Goal: Task Accomplishment & Management: Manage account settings

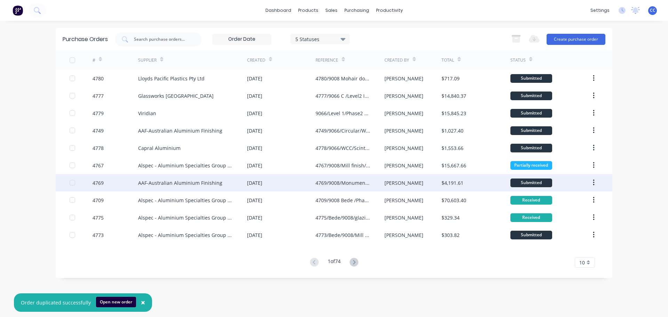
click at [157, 182] on div "AAF-Australian Aluminium Finishing" at bounding box center [180, 182] width 84 height 7
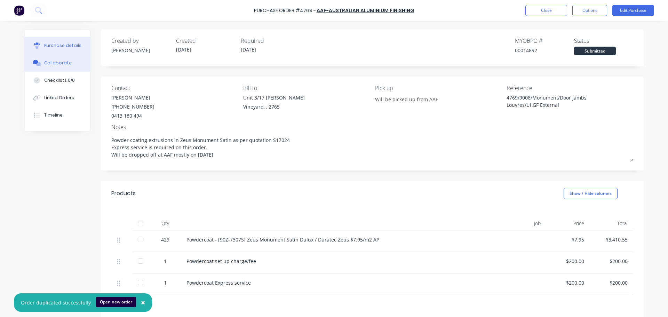
click at [63, 63] on div "Collaborate" at bounding box center [57, 63] width 27 height 6
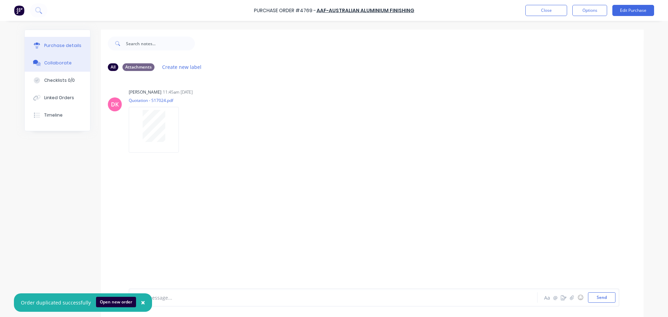
click at [63, 48] on button "Purchase details" at bounding box center [57, 45] width 65 height 17
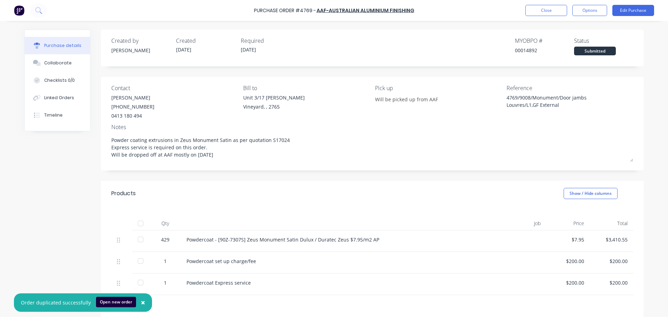
type textarea "x"
click at [544, 13] on button "Close" at bounding box center [546, 10] width 42 height 11
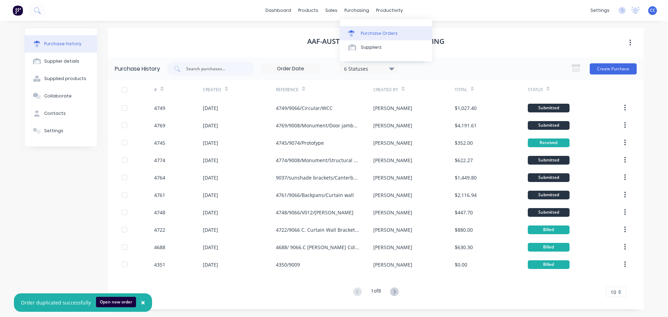
click at [367, 30] on link "Purchase Orders" at bounding box center [386, 33] width 92 height 14
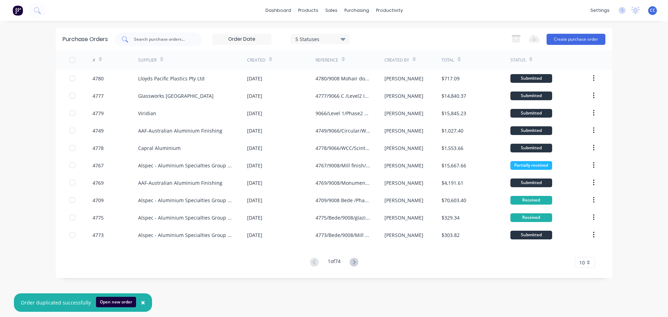
click at [165, 40] on input "text" at bounding box center [162, 39] width 58 height 7
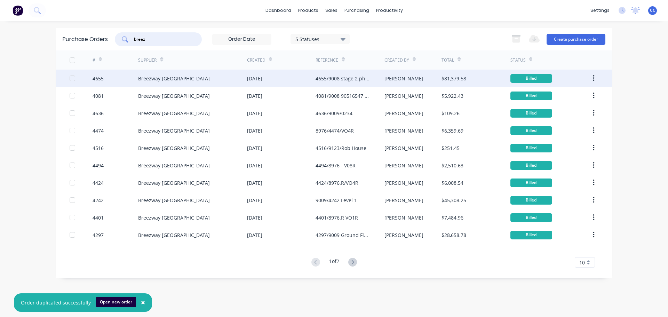
type input "breez"
click at [174, 79] on div "Breezway [GEOGRAPHIC_DATA]" at bounding box center [174, 78] width 72 height 7
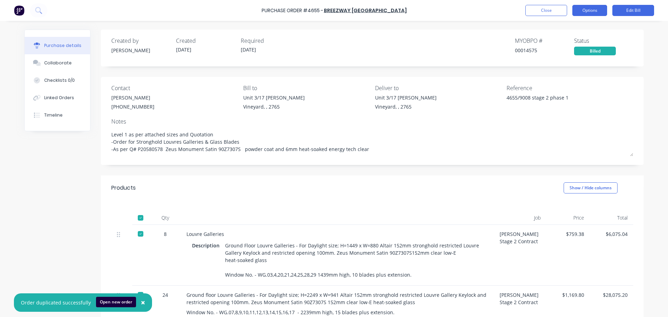
click at [587, 9] on button "Options" at bounding box center [589, 10] width 35 height 11
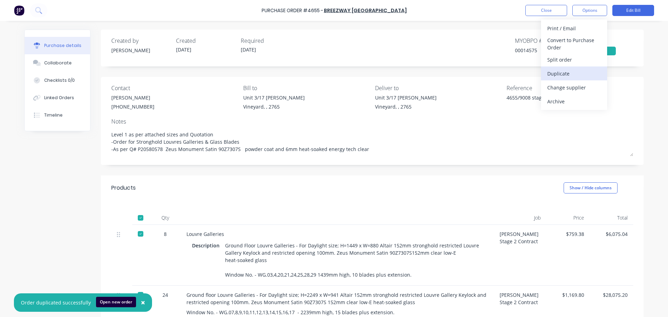
click at [561, 73] on div "Duplicate" at bounding box center [574, 74] width 54 height 10
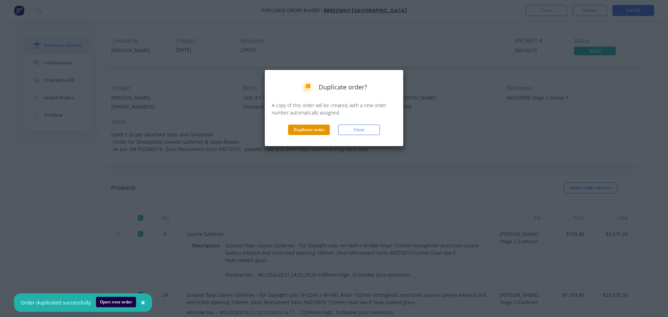
click at [309, 130] on button "Duplicate order" at bounding box center [309, 130] width 42 height 10
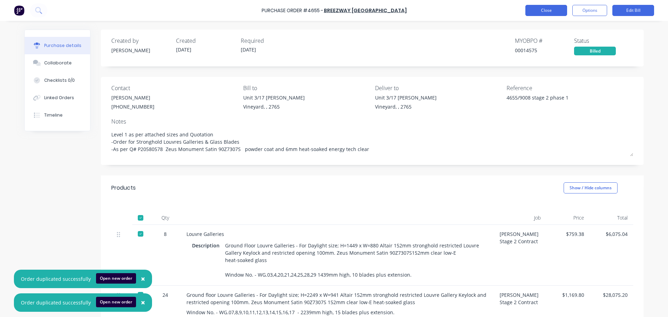
click at [550, 13] on button "Close" at bounding box center [546, 10] width 42 height 11
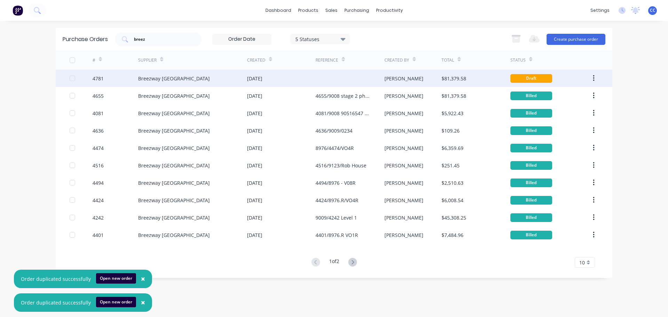
click at [182, 85] on div "Breezway [GEOGRAPHIC_DATA]" at bounding box center [192, 78] width 109 height 17
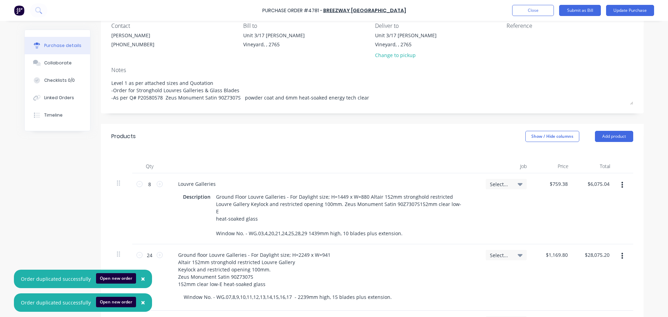
scroll to position [64, 0]
type textarea "x"
type input "759.38"
click at [562, 183] on input "759.38" at bounding box center [559, 182] width 19 height 10
click at [565, 183] on input "759.38" at bounding box center [559, 182] width 19 height 10
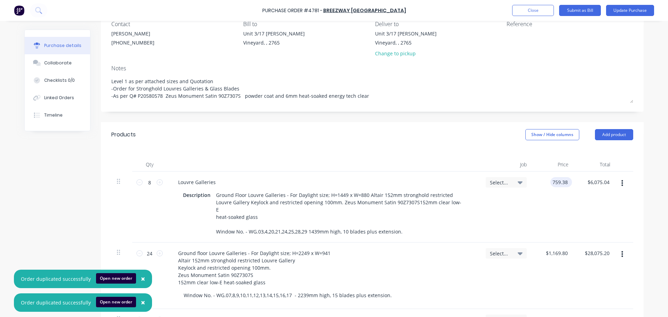
type textarea "x"
type input "7"
type textarea "x"
type input "$759.38"
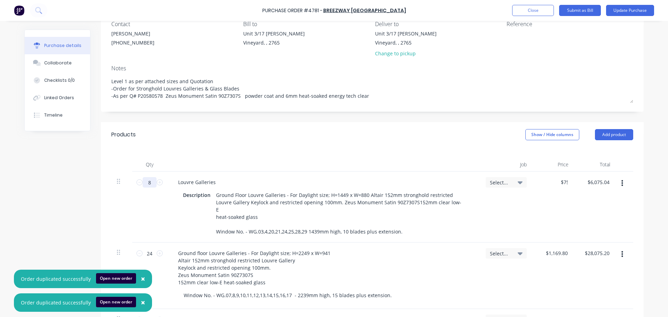
click at [152, 180] on input "8" at bounding box center [150, 182] width 14 height 10
type textarea "x"
type input "6"
type input "$4,556.28"
type textarea "x"
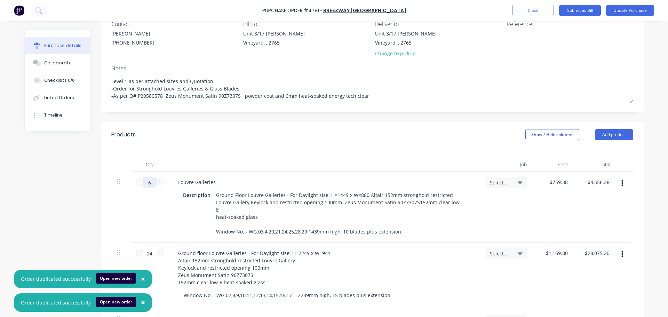
type input "6"
click at [138, 212] on div "6 6" at bounding box center [149, 207] width 35 height 71
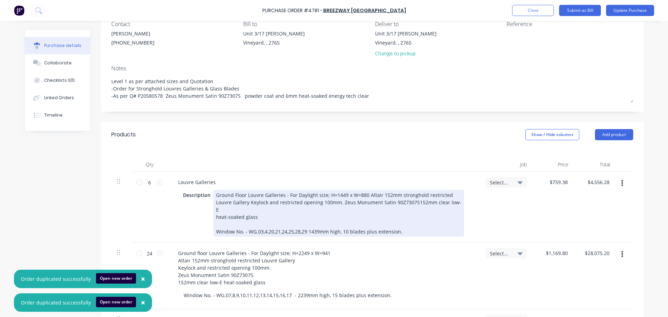
drag, startPoint x: 316, startPoint y: 224, endPoint x: 313, endPoint y: 235, distance: 11.8
click at [316, 224] on div "Ground Floor Louvre Galleries - For Daylight size; H=1449 x W=880 Altair 152mm …" at bounding box center [338, 213] width 251 height 47
type textarea "x"
click at [342, 195] on div "Ground Floor Louvre Galleries - For Daylight size; H=1449 x W=880 Altair 152mm …" at bounding box center [338, 213] width 251 height 47
click at [362, 195] on div "Ground Floor Louvre Galleries - For Daylight size; H=2451 x W=880 Altair 152mm …" at bounding box center [338, 213] width 251 height 47
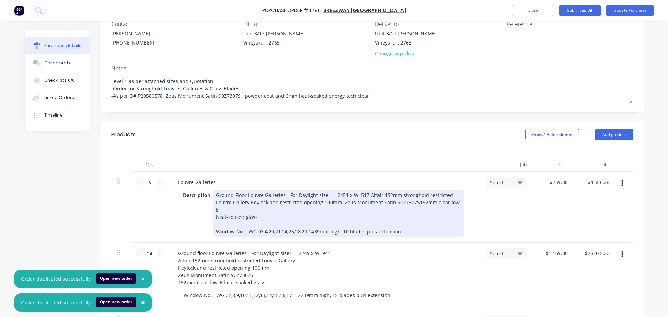
click at [317, 224] on div "Ground Floor Louvre Galleries - For Daylight size; H=2451 x W=517 Altair 152mm …" at bounding box center [338, 213] width 251 height 47
drag, startPoint x: 344, startPoint y: 224, endPoint x: 352, endPoint y: 248, distance: 26.0
click at [344, 224] on div "Ground Floor Louvre Galleries - For Daylight size; H=2451 x W=517 Altair 152mm …" at bounding box center [338, 213] width 251 height 47
click at [252, 225] on div "Ground Floor Louvre Galleries - For Daylight size; H=2451 x W=517 Altair 152mm …" at bounding box center [338, 213] width 251 height 47
click at [259, 225] on div "Ground Floor Louvre Galleries - For Daylight size; H=2451 x W=517 Altair 152mm …" at bounding box center [338, 213] width 251 height 47
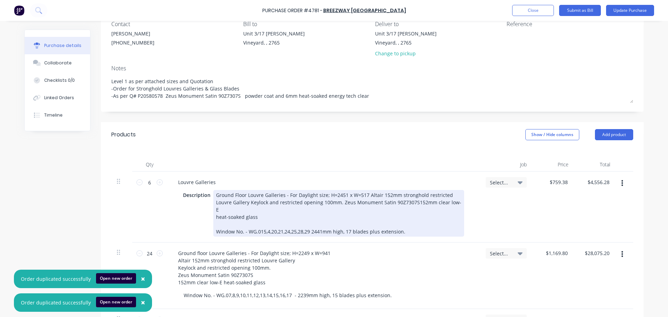
drag, startPoint x: 266, startPoint y: 224, endPoint x: 271, endPoint y: 240, distance: 16.4
click at [266, 224] on div "Ground Floor Louvre Galleries - For Daylight size; H=2451 x W=517 Altair 152mm …" at bounding box center [338, 213] width 251 height 47
click at [252, 225] on div "Ground Floor Louvre Galleries - For Daylight size; H=2451 x W=517 Altair 152mm …" at bounding box center [338, 213] width 251 height 47
click at [270, 225] on div "Ground Floor Louvre Galleries - For Daylight size; H=2451 x W=517 Altair 152mm …" at bounding box center [338, 213] width 251 height 47
click at [286, 223] on div "Ground Floor Louvre Galleries - For Daylight size; H=2451 x W=517 Altair 152mm …" at bounding box center [338, 213] width 251 height 47
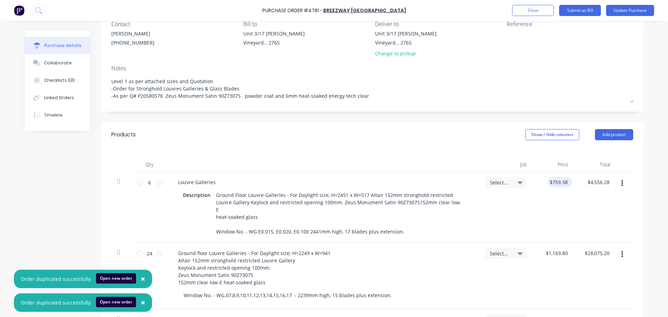
type textarea "x"
type input "759.38"
click at [563, 183] on input "759.38" at bounding box center [559, 182] width 19 height 10
type textarea "x"
type input "$759.38"
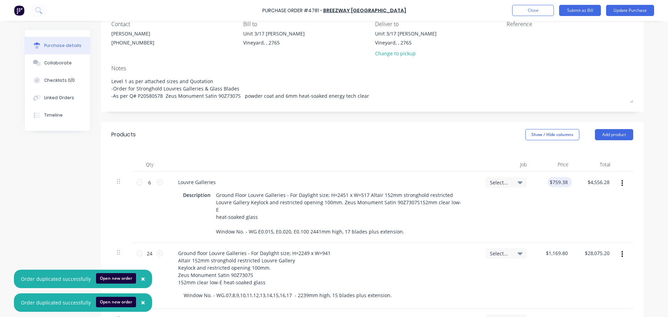
drag, startPoint x: 567, startPoint y: 182, endPoint x: 548, endPoint y: 182, distance: 19.2
click at [548, 182] on div "$759.38 $759.38" at bounding box center [560, 182] width 24 height 10
click at [555, 210] on div "$759.38 $759.38" at bounding box center [553, 207] width 42 height 71
type textarea "x"
type input "759.38"
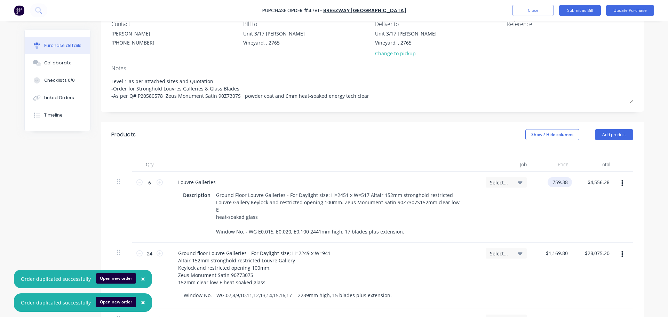
click at [563, 182] on input "759.38" at bounding box center [559, 182] width 22 height 10
type textarea "x"
click at [563, 182] on input "759.38" at bounding box center [559, 182] width 19 height 10
type input "0"
type textarea "x"
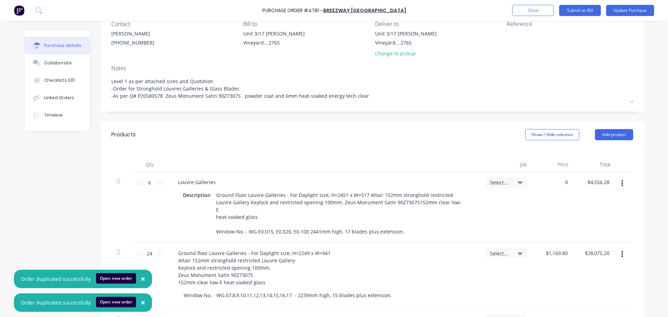
type input "$0.00"
click at [549, 205] on div "$0.00 $0.00" at bounding box center [553, 207] width 42 height 71
type textarea "x"
type input "1169.80"
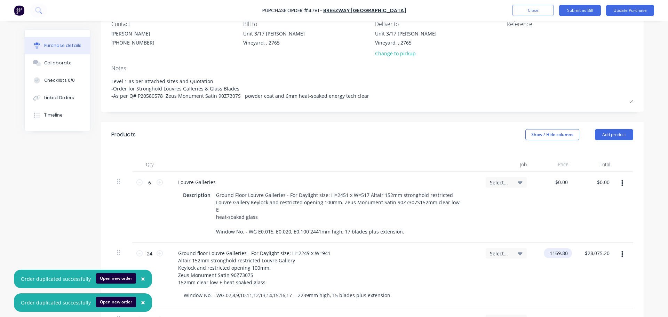
click at [559, 248] on input "1169.80" at bounding box center [556, 253] width 25 height 10
click at [565, 248] on input "1169.80" at bounding box center [559, 253] width 22 height 10
type textarea "x"
type input "0"
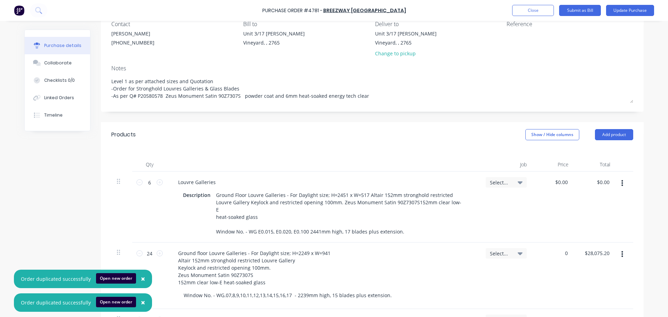
type textarea "x"
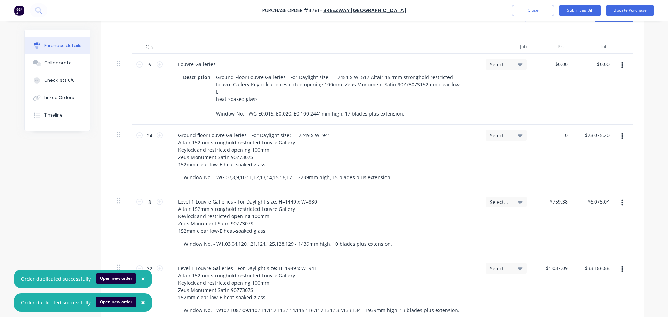
scroll to position [184, 0]
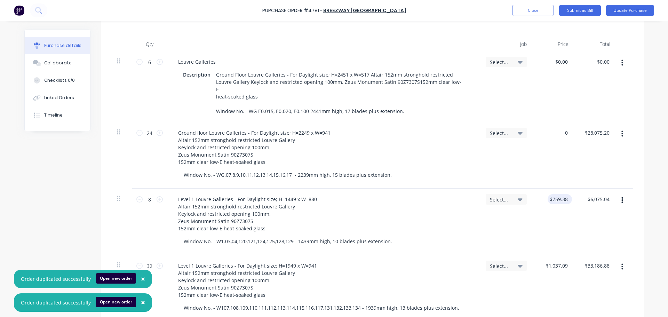
type input "0"
type textarea "x"
type input "$0.00"
type input "759.38"
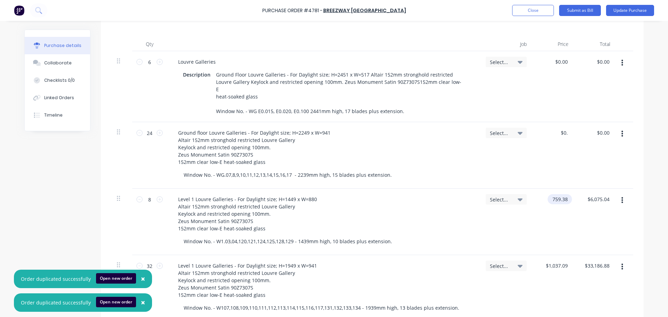
click at [563, 194] on input "759.38" at bounding box center [559, 199] width 22 height 10
type textarea "x"
click at [563, 194] on input "759.38" at bounding box center [559, 199] width 19 height 10
type input "0"
type textarea "x"
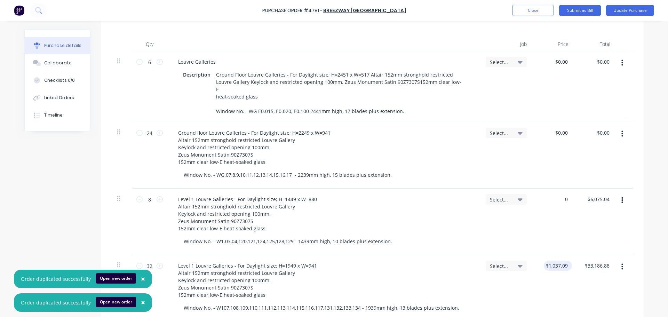
type input "0"
type textarea "x"
type input "$0.00"
type input "1037.09"
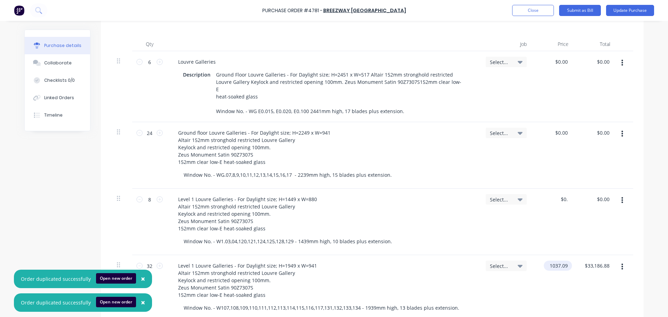
click at [558, 261] on input "1037.09" at bounding box center [556, 266] width 25 height 10
type textarea "x"
click at [558, 261] on input "1037.09" at bounding box center [559, 266] width 22 height 10
type input "0"
click at [547, 278] on div "0 0" at bounding box center [553, 288] width 42 height 66
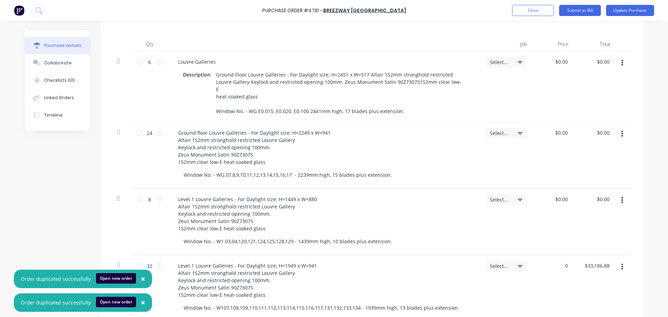
type textarea "x"
type input "$0.00"
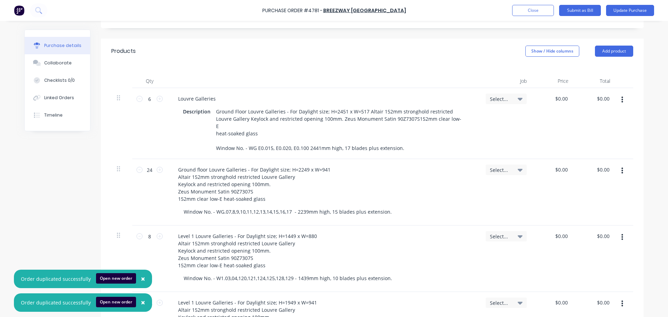
scroll to position [154, 0]
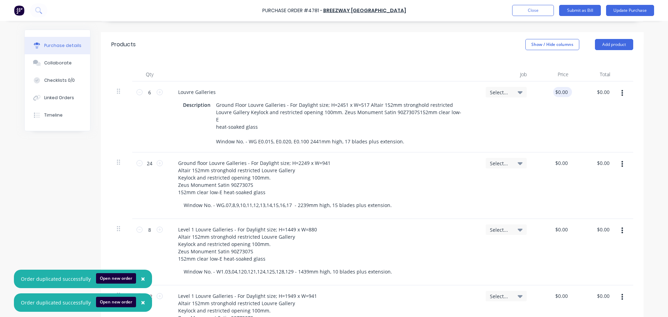
type textarea "x"
type input "0.00"
click at [558, 91] on input "0.00" at bounding box center [562, 92] width 13 height 10
click at [557, 91] on input "0.00" at bounding box center [562, 92] width 13 height 10
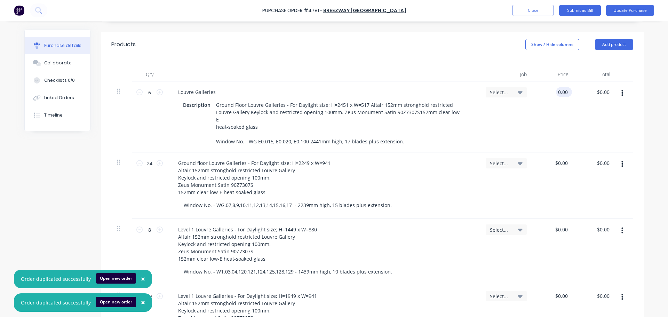
type textarea "x"
type input "1008.94"
type textarea "x"
type input "$1,008.94"
type input "$6,053.64"
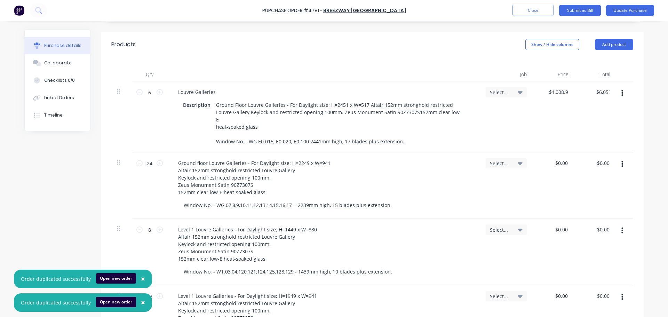
click at [574, 120] on div "$6,053.64 $0.00" at bounding box center [595, 116] width 42 height 71
click at [152, 158] on input "24" at bounding box center [150, 163] width 14 height 10
type textarea "x"
type input "4"
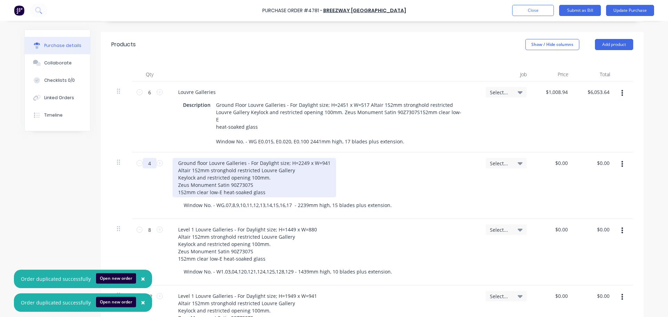
type textarea "x"
type input "4"
click at [303, 158] on div "Ground floor Louvre Galleries - For Daylight size; H=2249 x W=941 Altair 152mm …" at bounding box center [255, 177] width 164 height 39
type textarea "x"
click at [323, 158] on div "Ground floor Louvre Galleries - For Daylight size; H=2471 x W=941 Altair 152mm …" at bounding box center [255, 177] width 164 height 39
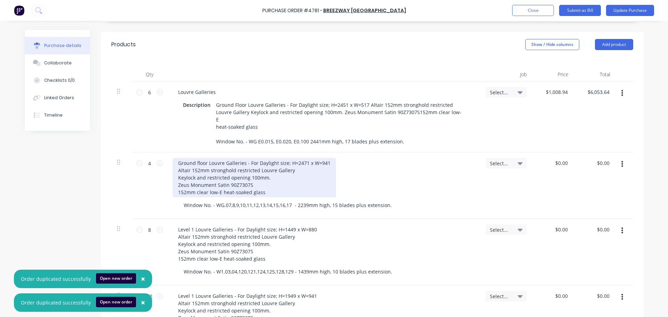
click at [327, 158] on div "Ground floor Louvre Galleries - For Daylight size; H=2471 x W=941 Altair 152mm …" at bounding box center [255, 177] width 164 height 39
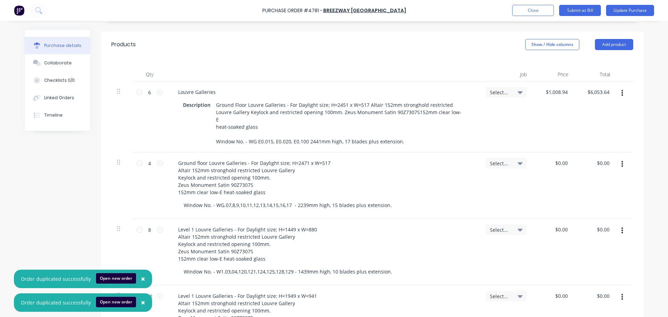
click at [366, 159] on div "Ground floor Louvre Galleries - For Daylight size; H=2471 x W=517 Altair 152mm …" at bounding box center [324, 177] width 302 height 39
type textarea "x"
click at [306, 200] on div "Window No. - WG.07,8,9,10,11,12,13,14,15,16,17 - 2239mm high, 15 blades plus ex…" at bounding box center [287, 205] width 219 height 10
click at [334, 200] on div "Window No. - WG.07,8,9,10,11,12,13,14,15,16,17 - 2461mm high, 15 blades plus ex…" at bounding box center [287, 205] width 219 height 10
click at [354, 224] on div "Level 1 Louvre Galleries - For Daylight size; H=1449 x W=880 Altair 152mm stron…" at bounding box center [324, 243] width 302 height 39
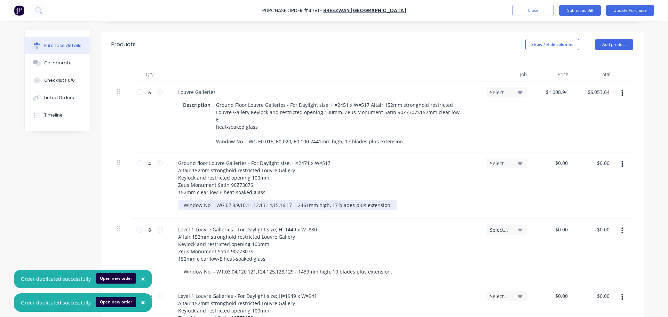
click at [291, 200] on div "Window No. - WG.07,8,9,10,11,12,13,14,15,16,17 - 2461mm high, 17 blades plus ex…" at bounding box center [287, 205] width 219 height 10
drag, startPoint x: 228, startPoint y: 197, endPoint x: 237, endPoint y: 211, distance: 16.1
click at [228, 200] on div "Window No. - WG.E0.56,E0.061 - 2461mm high, 17 blades plus extension." at bounding box center [268, 205] width 181 height 10
click at [519, 93] on icon at bounding box center [520, 92] width 5 height 8
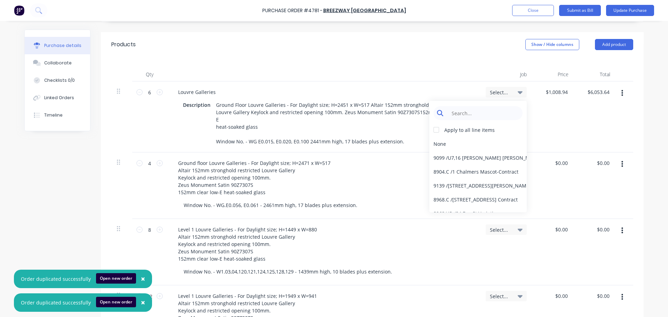
type textarea "x"
click at [461, 115] on input at bounding box center [483, 113] width 71 height 14
type input "9008"
type textarea "x"
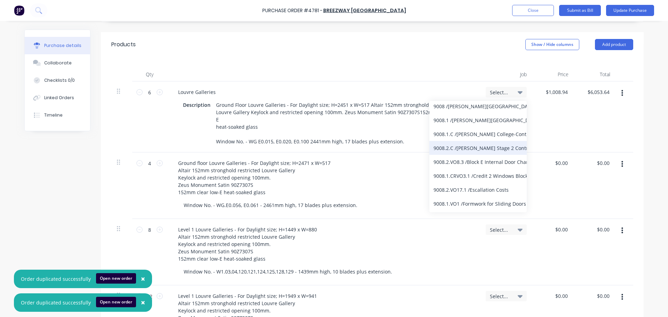
type input "9008"
click at [484, 148] on div "9008.2.C / [PERSON_NAME] Stage 2 Contract" at bounding box center [477, 148] width 97 height 14
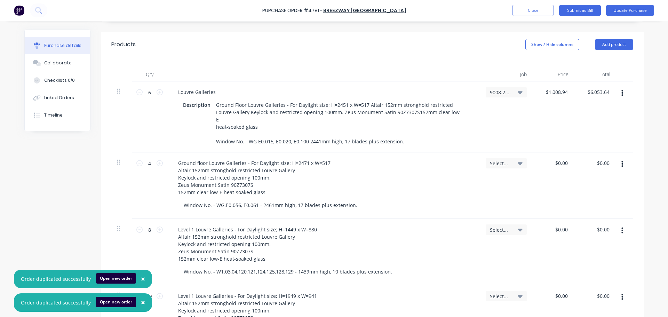
click at [518, 92] on icon at bounding box center [520, 92] width 5 height 3
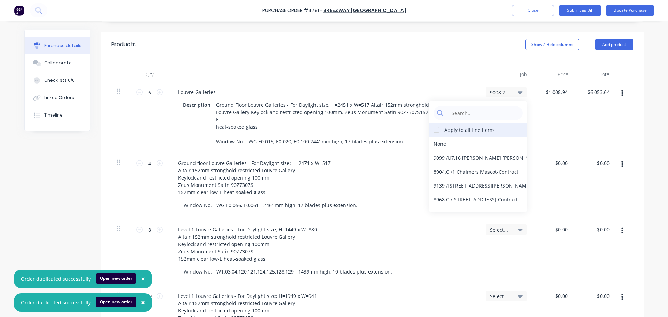
click at [434, 129] on div at bounding box center [436, 130] width 14 height 14
click at [467, 114] on input at bounding box center [483, 113] width 71 height 14
type textarea "x"
type input "9008"
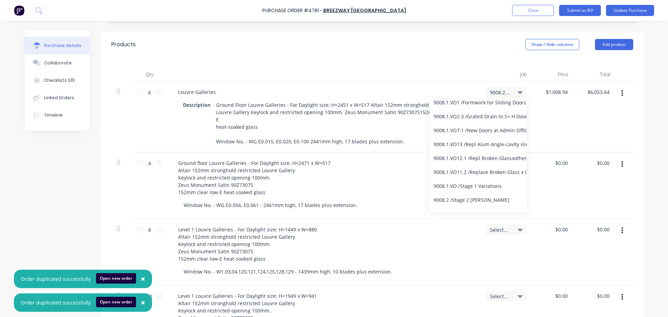
scroll to position [176, 0]
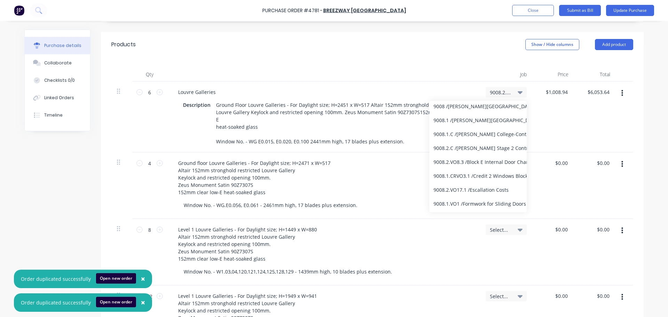
type textarea "x"
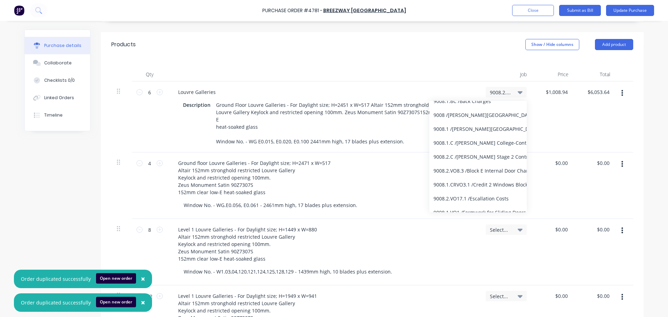
scroll to position [69, 0]
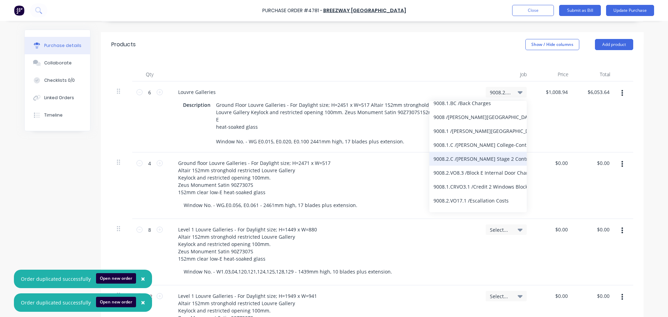
type input "9008"
click at [491, 161] on div "9008.2.C / [PERSON_NAME] Stage 2 Contract" at bounding box center [477, 159] width 97 height 14
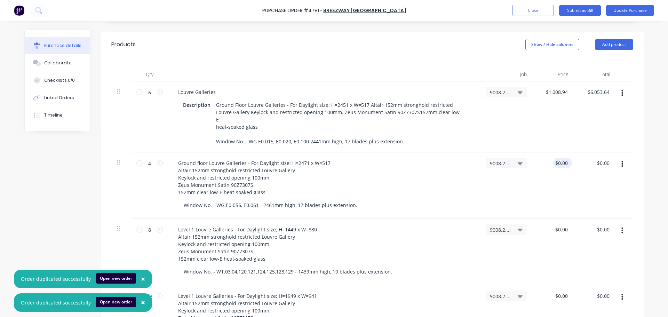
type textarea "x"
type input "0.00"
click at [551, 155] on div "0.00 0.00" at bounding box center [553, 185] width 42 height 66
type textarea "x"
type input "10120.00"
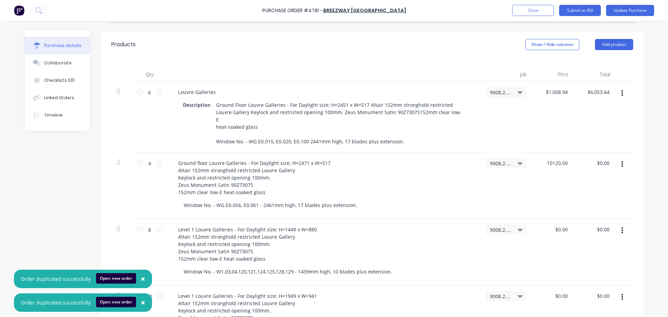
type textarea "x"
type input "1012.00"
type textarea "x"
type input "1012.73"
type textarea "x"
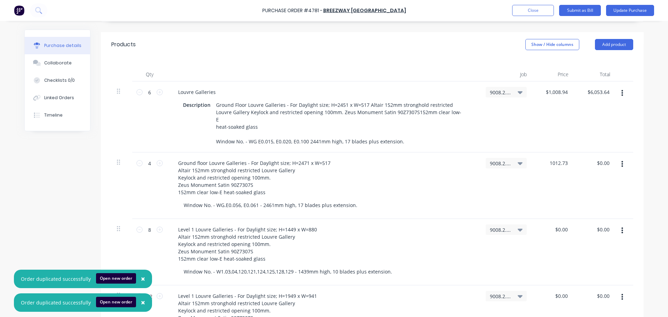
type input "$1,012.73"
type input "$4,050.92"
click at [529, 178] on div "9008.2.C / [PERSON_NAME] Stage 2 Contract" at bounding box center [506, 185] width 52 height 66
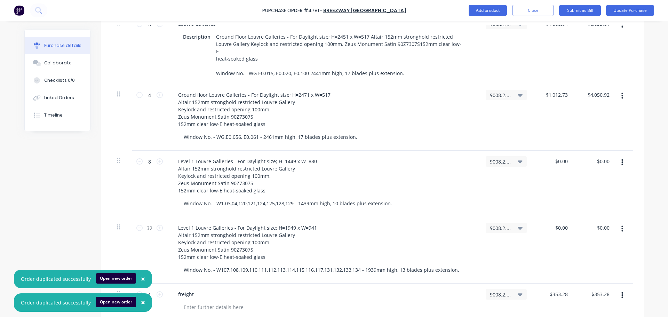
scroll to position [223, 0]
click at [621, 225] on icon "button" at bounding box center [622, 228] width 2 height 6
click at [590, 283] on button "Delete" at bounding box center [600, 289] width 59 height 14
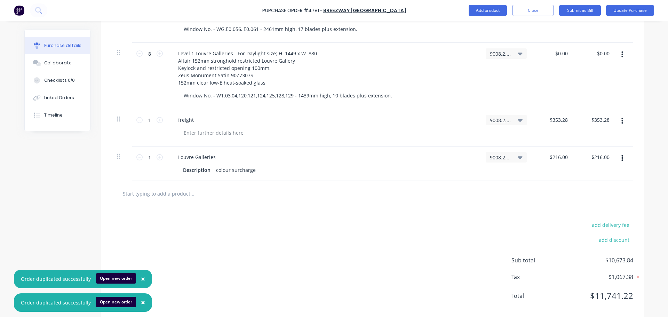
scroll to position [334, 0]
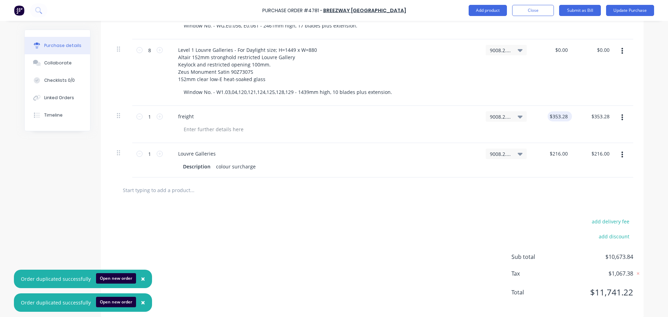
type textarea "x"
type input "353.28"
click at [562, 111] on input "353.28" at bounding box center [559, 116] width 22 height 10
click at [564, 111] on input "353.28" at bounding box center [559, 116] width 19 height 10
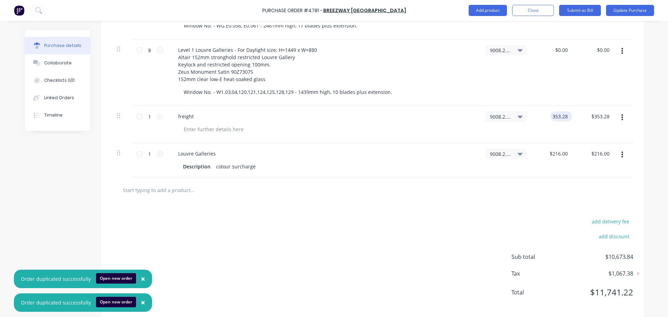
type textarea "x"
type input "100.77"
type textarea "x"
type input "100.77"
type textarea "x"
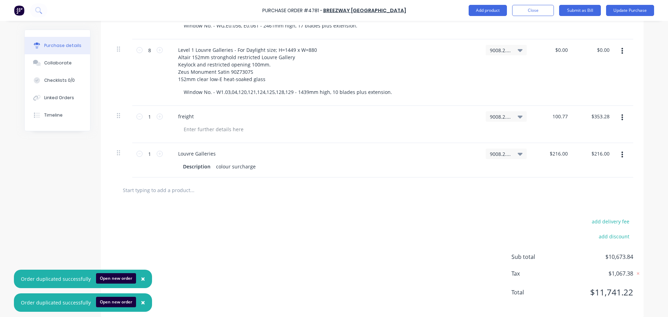
type input "$100.77"
click at [456, 186] on div at bounding box center [372, 190] width 511 height 14
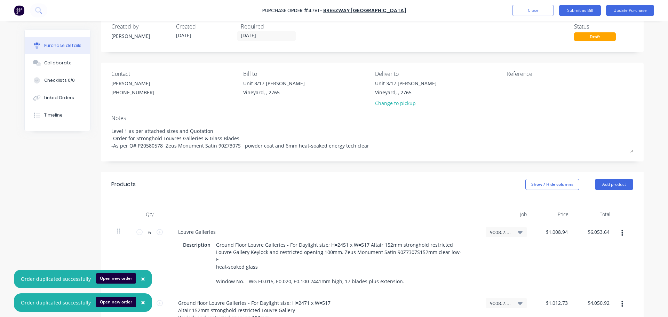
scroll to position [0, 0]
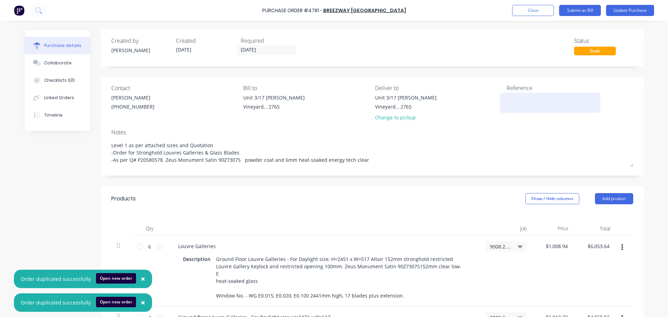
click at [512, 103] on textarea at bounding box center [550, 102] width 87 height 16
type textarea "x"
type textarea "4781"
type textarea "x"
type textarea "4781/9008"
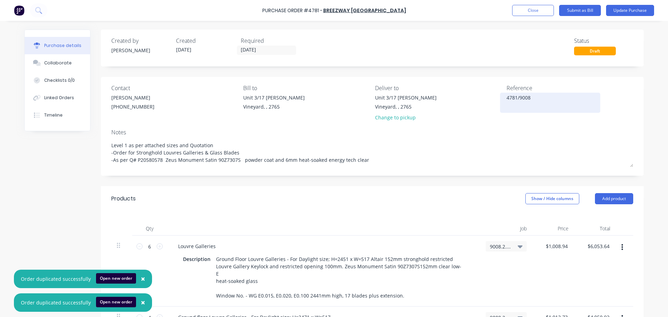
type textarea "x"
type textarea "4781/9008 B"
type textarea "x"
type textarea "4781/9008"
type textarea "x"
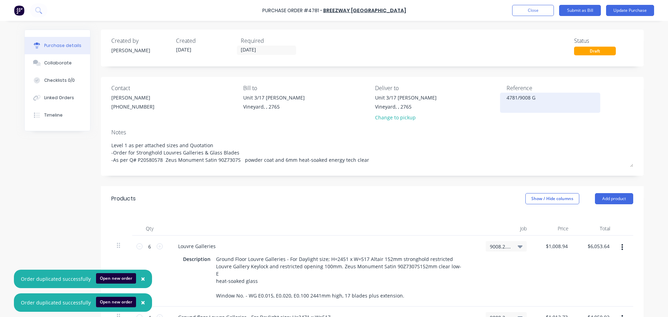
type textarea "4781/9008 Gn"
type textarea "x"
type textarea "4781/9008 Ground floo"
type textarea "x"
type textarea "4781/9008 Ground floor"
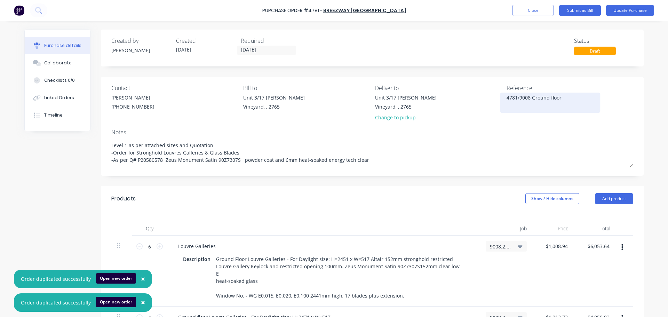
type textarea "x"
type textarea "4781/9008 Ground floor P"
type textarea "x"
type textarea "4781/9008 Ground floor P1"
type textarea "x"
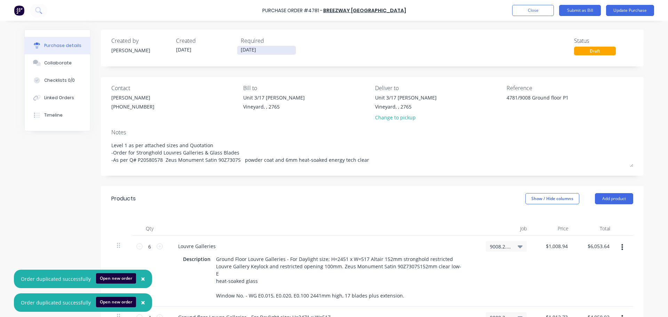
type textarea "4781/9008 Ground floor P1"
type textarea "x"
type textarea "4781/9008 Ground floor P1"
click at [255, 51] on input "[DATE]" at bounding box center [266, 50] width 58 height 9
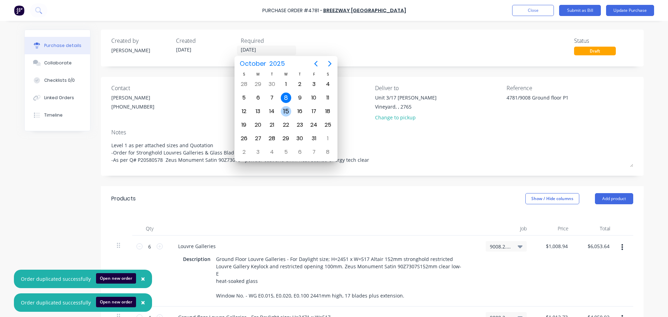
click at [285, 112] on div "15" at bounding box center [286, 111] width 10 height 10
type textarea "x"
type input "[DATE]"
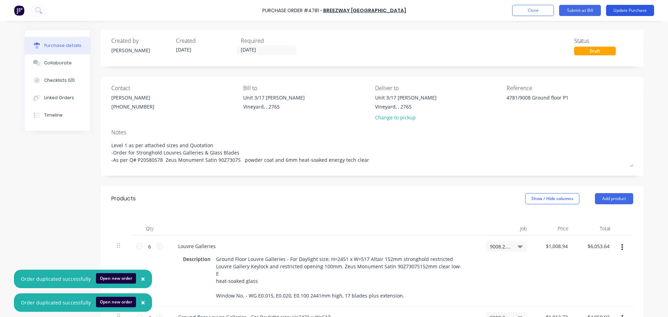
click at [623, 12] on button "Update Purchase" at bounding box center [630, 10] width 48 height 11
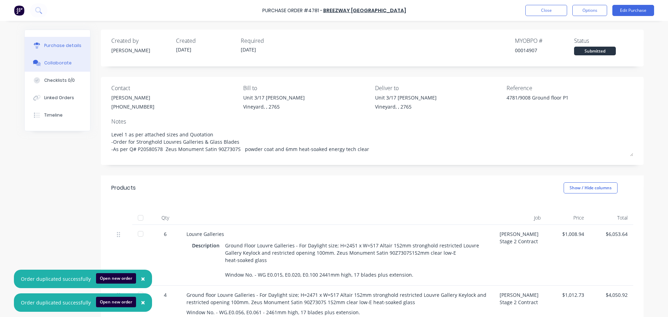
click at [49, 65] on div "Collaborate" at bounding box center [57, 63] width 27 height 6
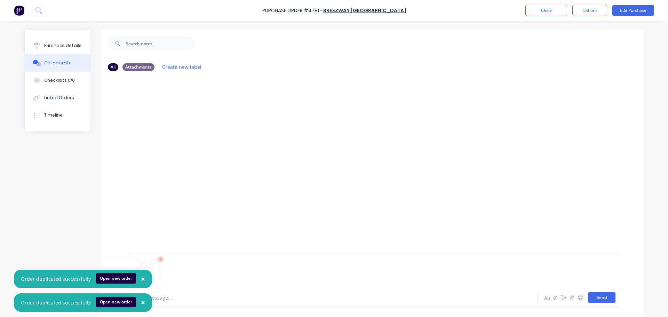
drag, startPoint x: 597, startPoint y: 297, endPoint x: 589, endPoint y: 294, distance: 8.5
click at [597, 297] on button "Send" at bounding box center [601, 297] width 27 height 10
click at [45, 43] on div "Purchase details" at bounding box center [62, 45] width 37 height 6
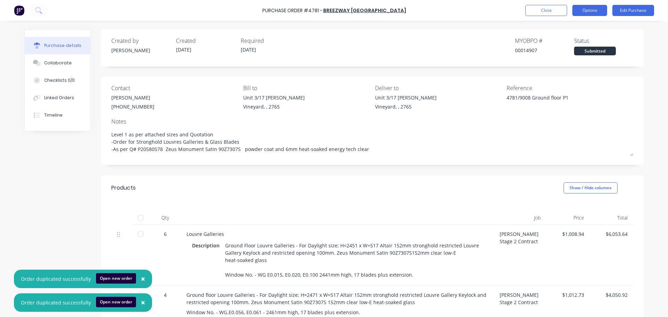
click at [587, 10] on button "Options" at bounding box center [589, 10] width 35 height 11
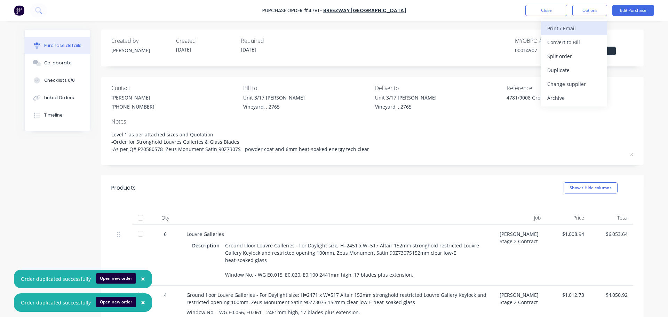
click at [564, 27] on div "Print / Email" at bounding box center [574, 28] width 54 height 10
click at [559, 43] on div "With pricing" at bounding box center [574, 42] width 54 height 10
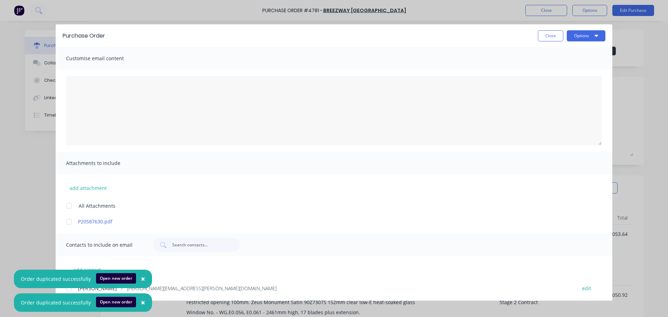
click at [67, 206] on div at bounding box center [69, 206] width 14 height 14
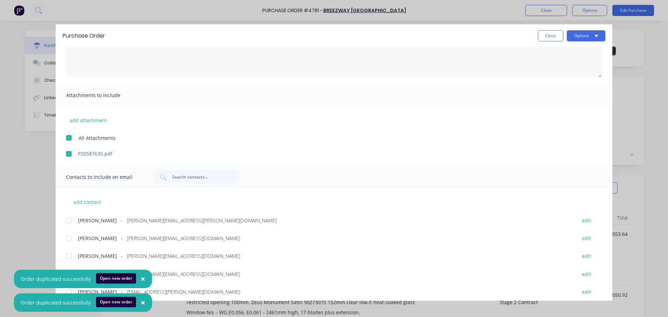
scroll to position [126, 0]
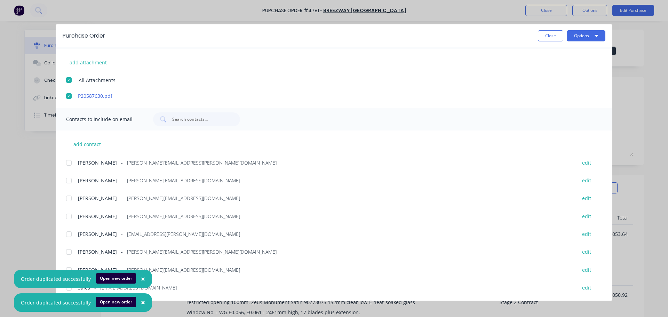
click at [71, 164] on div at bounding box center [69, 163] width 14 height 14
click at [72, 251] on div at bounding box center [69, 252] width 14 height 14
click at [142, 278] on span "×" at bounding box center [143, 279] width 4 height 10
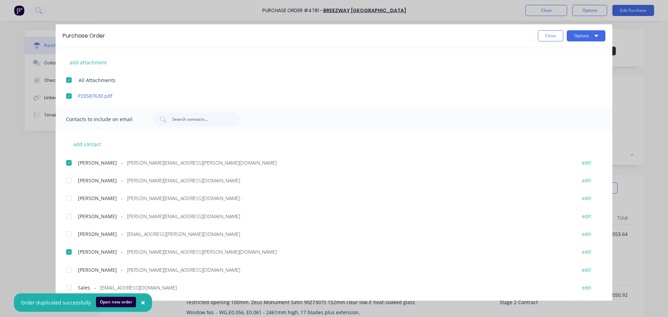
click at [141, 302] on span "×" at bounding box center [143, 303] width 4 height 10
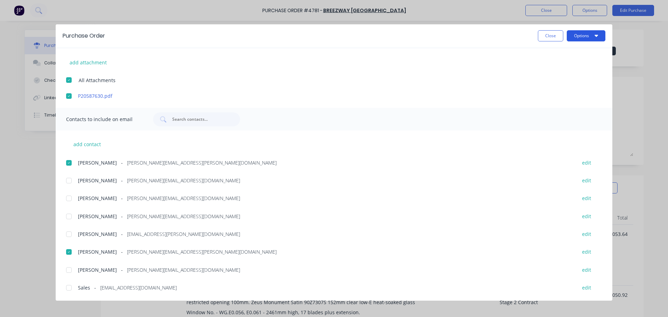
click at [581, 37] on button "Options" at bounding box center [586, 35] width 39 height 11
click at [545, 79] on button "Email" at bounding box center [572, 81] width 66 height 14
click at [585, 35] on button "Options" at bounding box center [586, 35] width 39 height 11
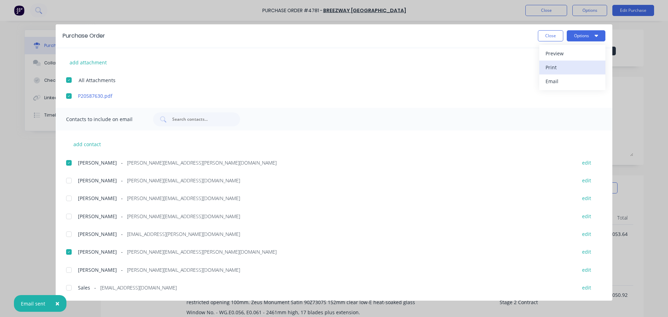
click at [540, 66] on button "Print" at bounding box center [572, 68] width 66 height 14
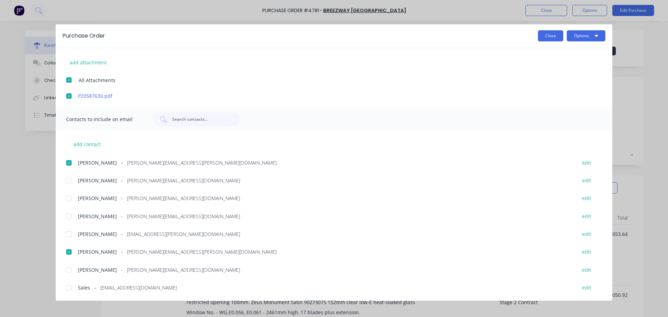
click at [540, 35] on button "Close" at bounding box center [550, 35] width 25 height 11
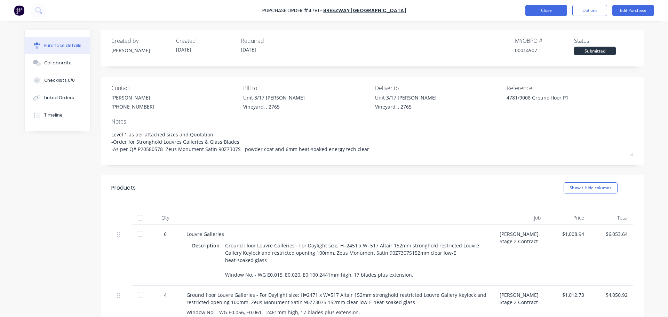
click at [537, 10] on button "Close" at bounding box center [546, 10] width 42 height 11
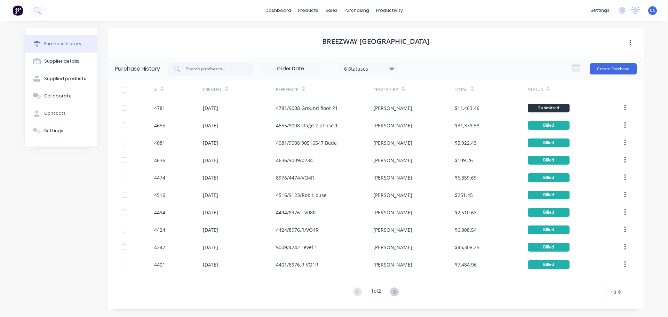
click at [626, 108] on icon "button" at bounding box center [624, 108] width 1 height 6
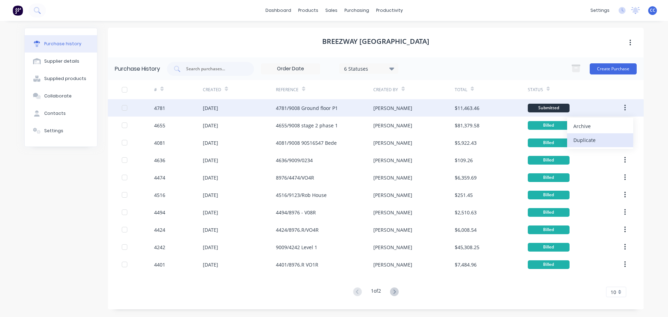
click at [586, 140] on div "Duplicate" at bounding box center [600, 140] width 54 height 10
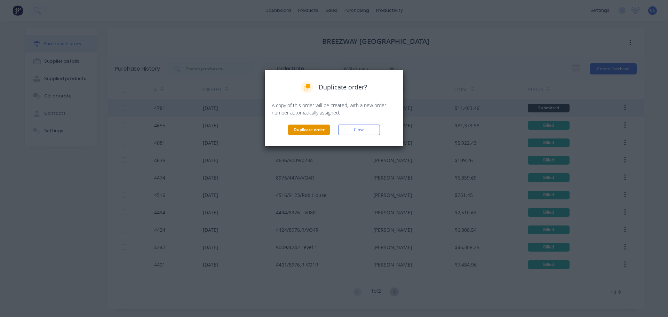
click at [303, 129] on button "Duplicate order" at bounding box center [309, 130] width 42 height 10
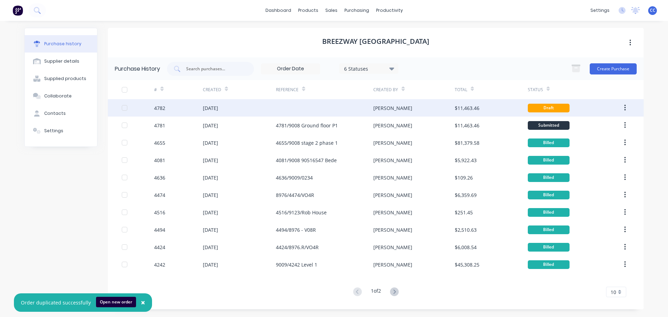
click at [284, 109] on div at bounding box center [324, 107] width 97 height 17
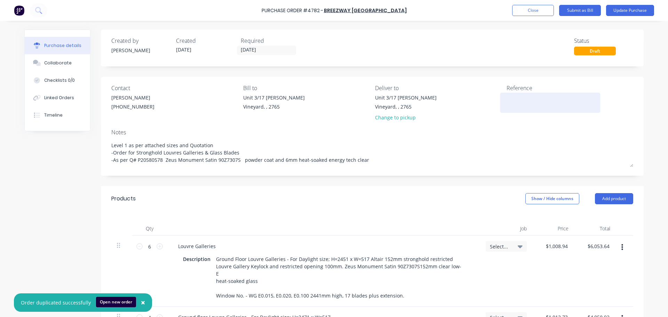
click at [513, 103] on textarea at bounding box center [550, 102] width 87 height 16
type textarea "x"
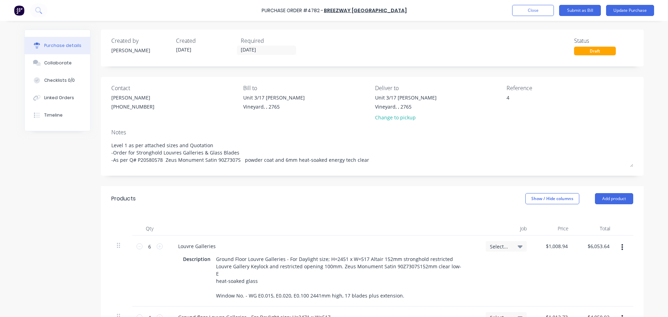
type textarea "47"
type textarea "x"
type textarea "478"
type textarea "x"
type textarea "4782"
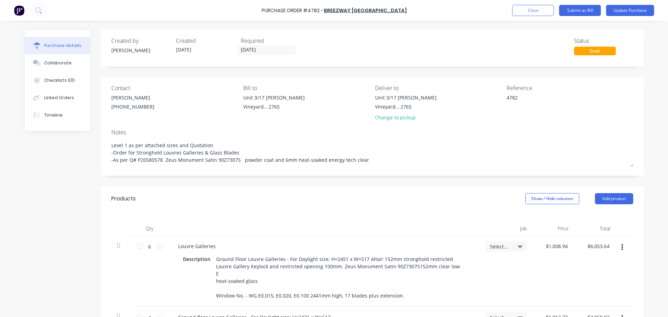
type textarea "x"
type textarea "4782/"
type textarea "x"
type textarea "4782/9"
type textarea "x"
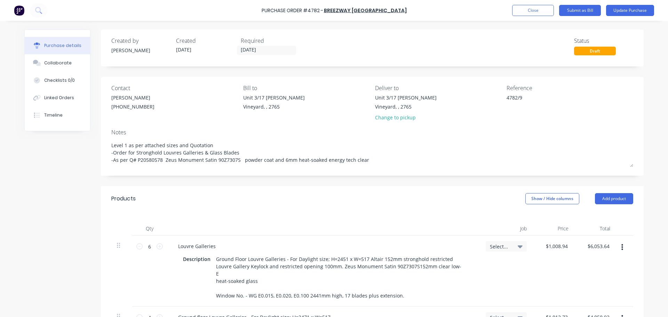
type textarea "4782/90"
type textarea "x"
type textarea "4782/900"
type textarea "x"
type textarea "4782/9008"
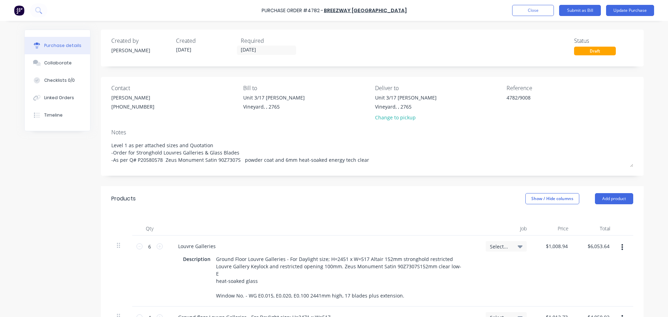
type textarea "x"
type textarea "4782/9008"
type textarea "x"
type textarea "4782/9008 Ground F"
type textarea "x"
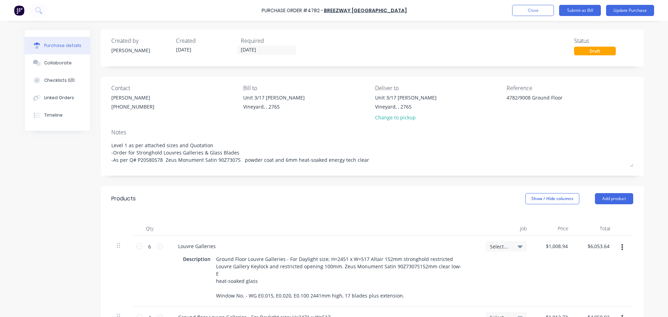
type textarea "4782/9008 Ground Floor"
type textarea "x"
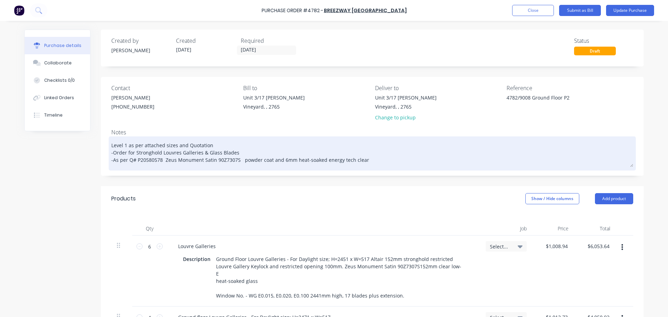
type textarea "4782/9008 Ground Floor P2"
type textarea "x"
type textarea "4782/9008 Ground Floor P2"
drag, startPoint x: 123, startPoint y: 143, endPoint x: 130, endPoint y: 158, distance: 16.7
click at [123, 144] on textarea "Level 1 as per attached sizes and Quotation -Order for Stronghold Louvres Galle…" at bounding box center [372, 152] width 522 height 29
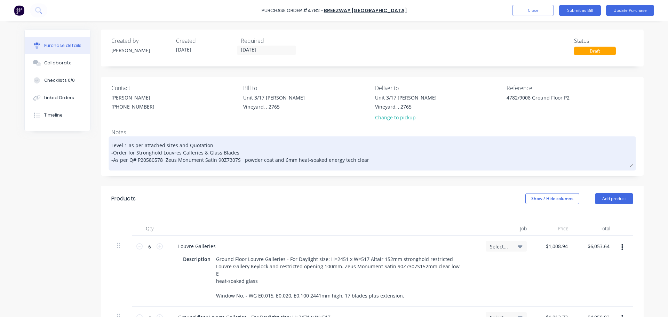
type textarea "x"
type textarea "Level as per attached sizes and Quotation -Order for Stronghold Louvres Galleri…"
type textarea "x"
type textarea "Level as per attached sizes and Quotation -Order for Stronghold Louvres Galleri…"
type textarea "x"
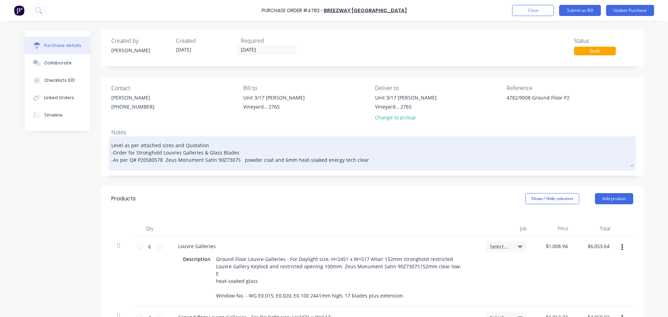
type textarea "Leve as per attached sizes and Quotation -Order for Stronghold Louvres Gallerie…"
type textarea "x"
type textarea "Lev as per attached sizes and Quotation -Order for Stronghold Louvres Galleries…"
type textarea "x"
type textarea "Le as per attached sizes and Quotation -Order for Stronghold Louvres Galleries …"
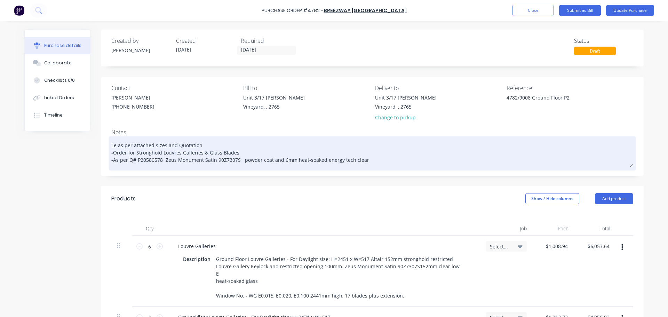
type textarea "x"
type textarea "L as per attached sizes and Quotation -Order for Stronghold Louvres Galleries &…"
type textarea "x"
type textarea "as per attached sizes and Quotation -Order for Stronghold Louvres Galleries & G…"
type textarea "x"
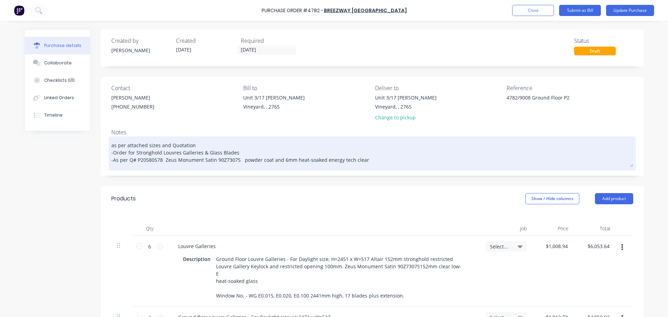
type textarea "G as per attached sizes and Quotation -Order for Stronghold Louvres Galleries &…"
type textarea "x"
type textarea "Gr as per attached sizes and Quotation -Order for Stronghold Louvres Galleries …"
type textarea "x"
type textarea "Gro as per attached sizes and Quotation -Order for Stronghold Louvres Galleries…"
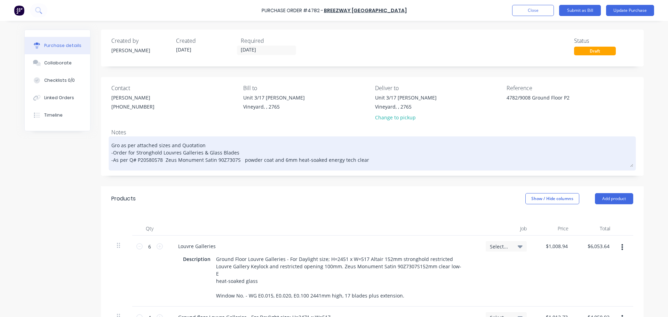
type textarea "x"
type textarea "Grou as per attached sizes and Quotation -Order for Stronghold Louvres Gallerie…"
type textarea "x"
type textarea "Groun as per attached sizes and Quotation -Order for Stronghold Louvres Galleri…"
type textarea "x"
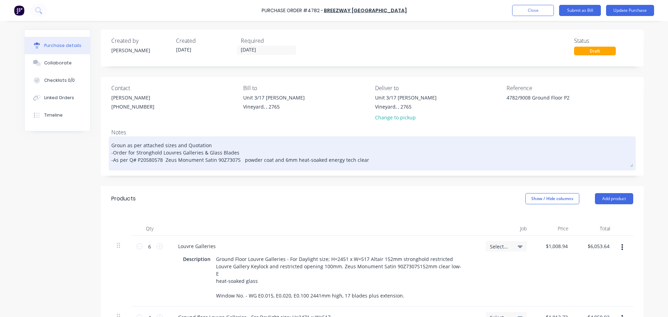
type textarea "Ground as per attached sizes and Quotation -Order for Stronghold Louvres Galler…"
type textarea "x"
type textarea "Ground as per attached sizes and Quotation -Order for Stronghold Louvres Galler…"
type textarea "x"
type textarea "Ground L as per attached sizes and Quotation -Order for Stronghold Louvres Gall…"
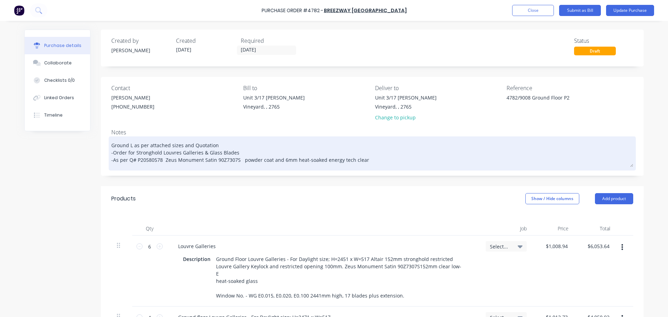
type textarea "x"
type textarea "Ground Le as per attached sizes and Quotation -Order for Stronghold Louvres Gal…"
type textarea "x"
type textarea "Ground Lev as per attached sizes and Quotation -Order for Stronghold Louvres Ga…"
type textarea "x"
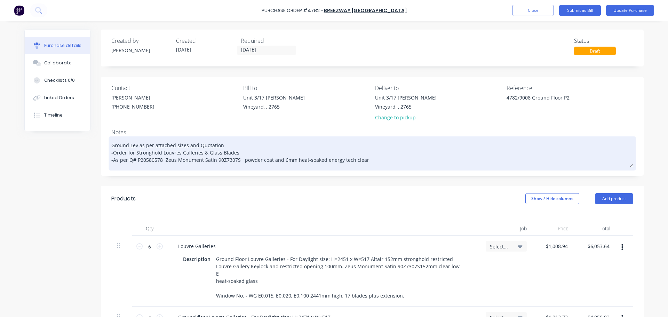
type textarea "Ground Leve as per attached sizes and Quotation -Order for Stronghold Louvres G…"
type textarea "x"
type textarea "Ground Level as per attached sizes and Quotation -Order for Stronghold Louvres …"
type textarea "x"
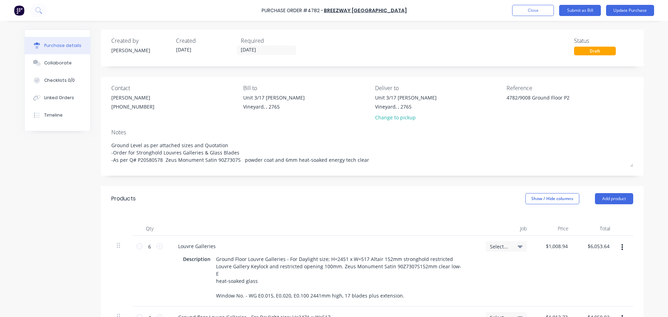
type textarea "Ground Level as per attached sizes and Quotation -Order for Stronghold Louvres …"
type textarea "x"
type textarea "Ground Level as per attached sizes and Quotation -Order for Stronghold Louvres …"
click at [251, 188] on div "Products Show / Hide columns Add product" at bounding box center [372, 198] width 543 height 25
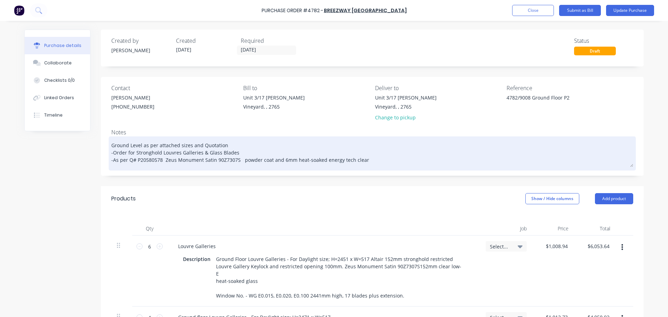
drag, startPoint x: 160, startPoint y: 160, endPoint x: 135, endPoint y: 162, distance: 24.8
click at [135, 162] on textarea "Ground Level as per attached sizes and Quotation -Order for Stronghold Louvres …" at bounding box center [372, 152] width 522 height 29
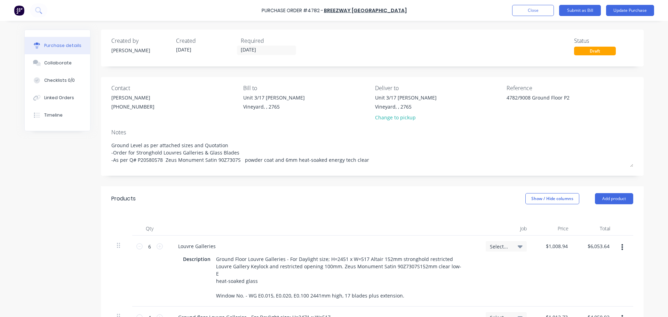
type textarea "x"
type textarea "Ground Level as per attached sizes and Quotation -Order for Stronghold Louvres …"
type textarea "x"
type textarea "Ground Level as per attached sizes and Quotation -Order for Stronghold Louvres …"
type textarea "x"
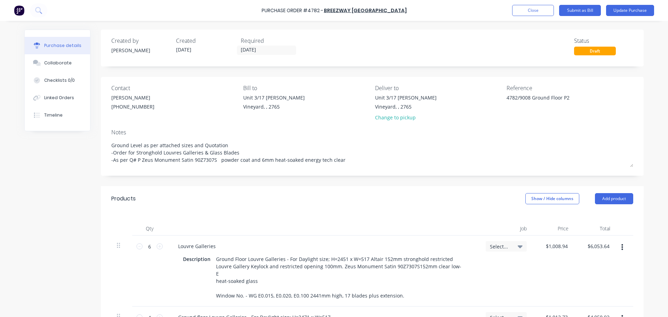
type textarea "Ground Level as per attached sizes and Quotation -Order for Stronghold Louvres …"
type textarea "x"
type textarea "Ground Level as per attached sizes and Quotation -Order for Stronghold Louvres …"
type textarea "x"
type textarea "Ground Level as per attached sizes and Quotation -Order for Stronghold Louvres …"
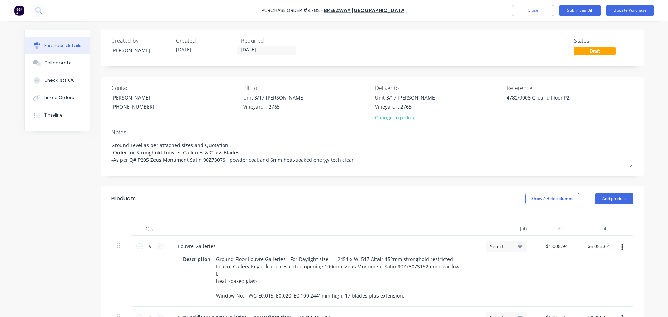
type textarea "x"
type textarea "Ground Level as per attached sizes and Quotation -Order for Stronghold Louvres …"
type textarea "x"
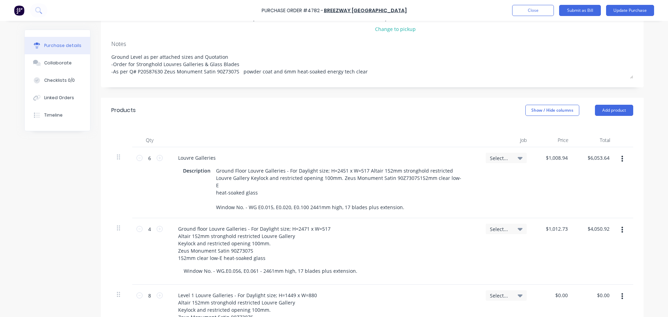
scroll to position [100, 0]
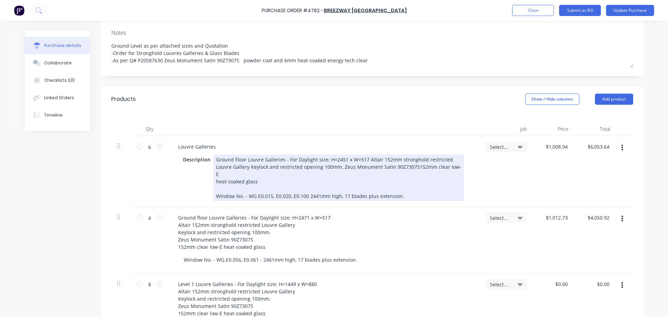
click at [363, 158] on div "Ground Floor Louvre Galleries - For Daylight size; H=2451 x W=517 Altair 152mm …" at bounding box center [338, 177] width 251 height 47
click at [256, 189] on div "Ground Floor Louvre Galleries - For Daylight size; H=2451 x W=532 Altair 152mm …" at bounding box center [338, 177] width 251 height 47
drag, startPoint x: 268, startPoint y: 189, endPoint x: 268, endPoint y: 197, distance: 7.7
click at [268, 189] on div "Ground Floor Louvre Galleries - For Daylight size; H=2451 x W=532 Altair 152mm …" at bounding box center [338, 177] width 251 height 47
click at [286, 189] on div "Ground Floor Louvre Galleries - For Daylight size; H=2451 x W=532 Altair 152mm …" at bounding box center [338, 177] width 251 height 47
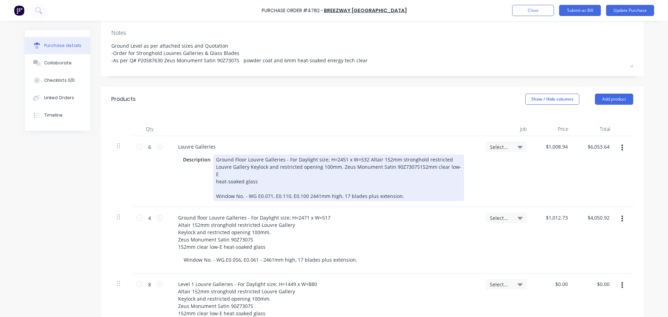
drag, startPoint x: 304, startPoint y: 186, endPoint x: 305, endPoint y: 198, distance: 11.5
click at [304, 186] on div "Ground Floor Louvre Galleries - For Daylight size; H=2451 x W=532 Altair 152mm …" at bounding box center [338, 177] width 251 height 47
click at [316, 187] on div "Ground Floor Louvre Galleries - For Daylight size; H=2451 x W=532 Altair 152mm …" at bounding box center [338, 177] width 251 height 47
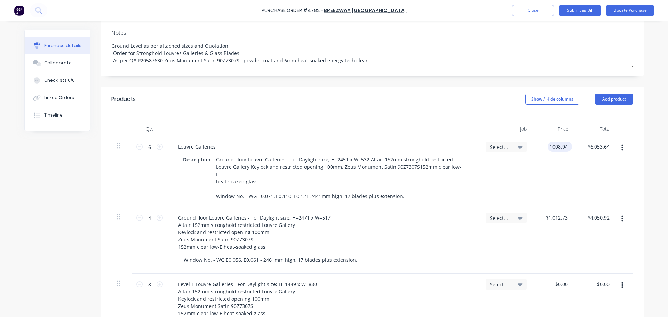
click at [557, 148] on input "1008.94" at bounding box center [559, 147] width 22 height 10
click at [557, 147] on input "1008.94" at bounding box center [559, 147] width 22 height 10
click at [448, 230] on div "Ground floor Louvre Galleries - For Daylight size; H=2471 x W=517 Altair 152mm …" at bounding box center [324, 232] width 302 height 39
click at [553, 145] on input "1012.82" at bounding box center [556, 147] width 25 height 10
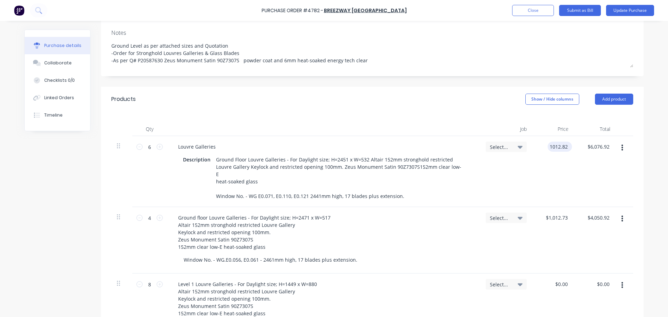
click at [553, 146] on input "1012.82" at bounding box center [559, 147] width 22 height 10
click at [553, 165] on div "$1,112.82 1112.82" at bounding box center [553, 171] width 42 height 71
click at [556, 213] on input "1012.73" at bounding box center [559, 218] width 22 height 10
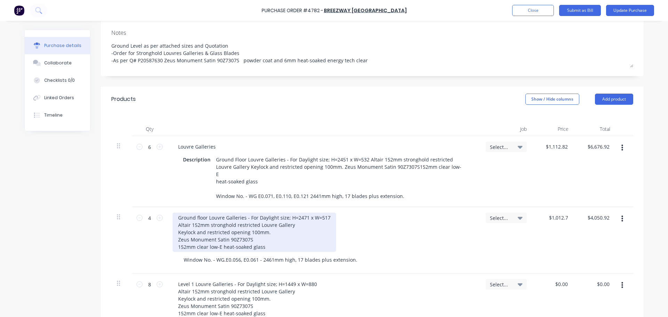
drag, startPoint x: 301, startPoint y: 211, endPoint x: 299, endPoint y: 217, distance: 6.4
click at [301, 213] on div "Ground floor Louvre Galleries - For Daylight size; H=2471 x W=517 Altair 152mm …" at bounding box center [255, 232] width 164 height 39
click at [325, 213] on div "Ground floor Louvre Galleries - For Daylight size; H=2491 x W=517 Altair 152mm …" at bounding box center [255, 232] width 164 height 39
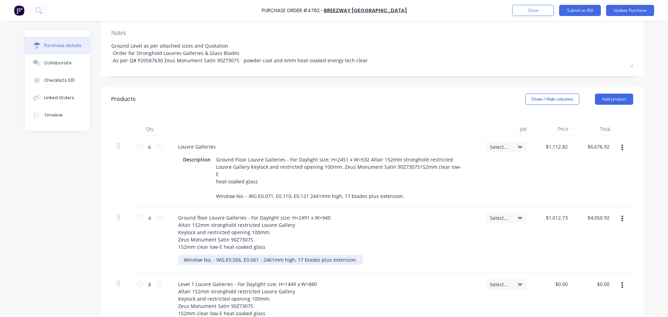
click at [268, 255] on div "Window No. - WG.E0.056, E0.061 - 2461mm high, 17 blades plus extension." at bounding box center [270, 260] width 185 height 10
click at [237, 255] on div "Window No. - WG.E0.056, E0.061 - 2481mm high, 17 blades plus extension." at bounding box center [270, 260] width 185 height 10
click at [253, 255] on div "Window No. - WG.E0.074, E0.061 - 2481mm high, 17 blades plus extension." at bounding box center [270, 260] width 185 height 10
click at [254, 255] on div "Window No. - WG.E0.074, E0.061 - 2481mm high, 17 blades plus extension." at bounding box center [270, 260] width 185 height 10
click at [413, 225] on div "Ground floor Louvre Galleries - For Daylight size; H=2491 x W=940 Altair 152mm …" at bounding box center [324, 232] width 302 height 39
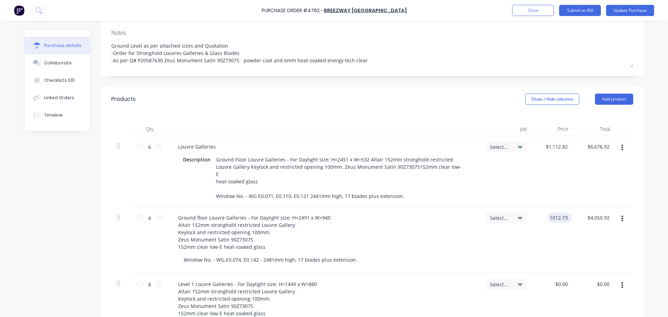
click at [548, 213] on input "1012.73" at bounding box center [559, 218] width 22 height 10
click at [520, 233] on div "Select..." at bounding box center [506, 240] width 52 height 66
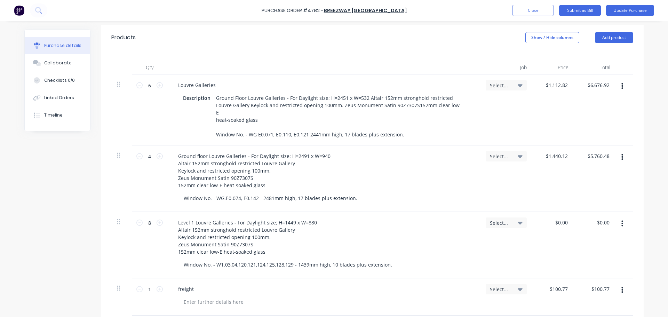
scroll to position [193, 0]
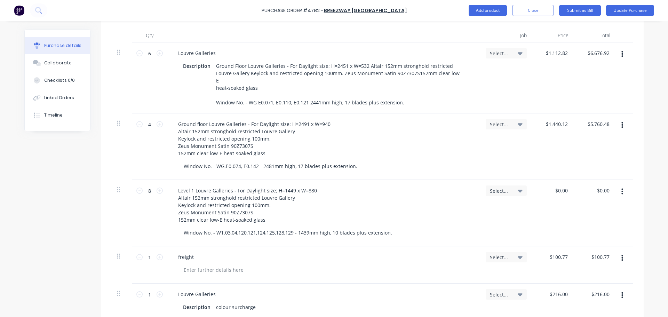
click at [621, 188] on icon "button" at bounding box center [622, 192] width 2 height 8
click at [586, 245] on button "Delete" at bounding box center [600, 252] width 59 height 14
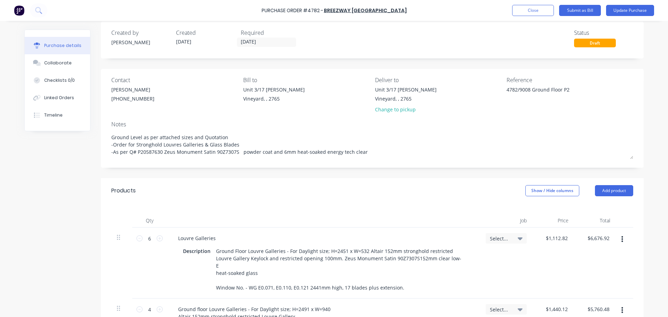
scroll to position [0, 0]
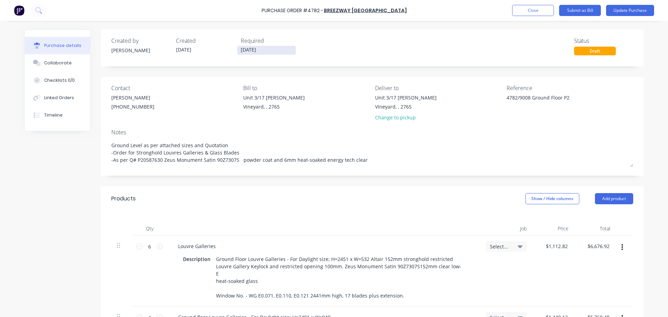
click at [259, 53] on input "[DATE]" at bounding box center [266, 50] width 58 height 9
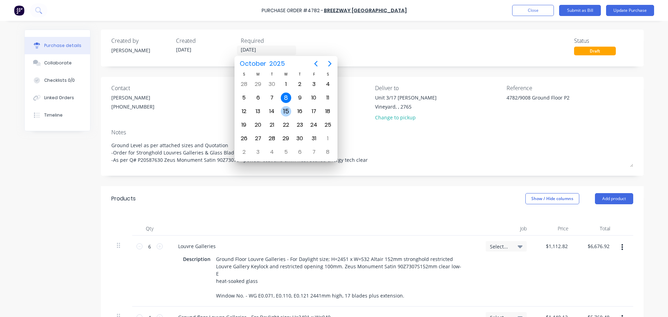
click at [286, 108] on div "15" at bounding box center [286, 111] width 10 height 10
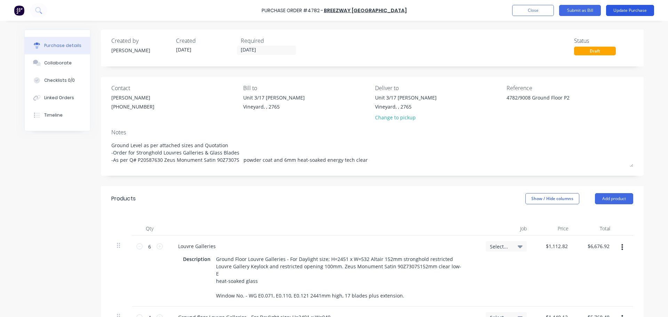
click at [628, 9] on button "Update Purchase" at bounding box center [630, 10] width 48 height 11
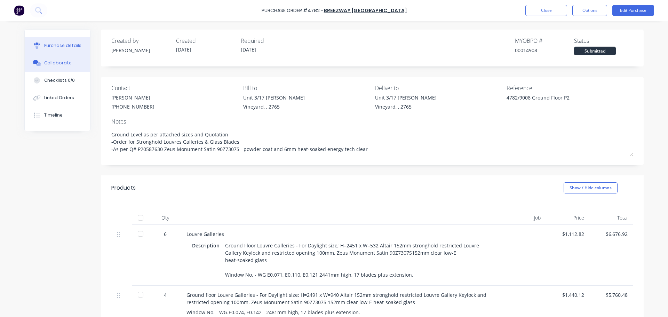
click at [54, 66] on div "Collaborate" at bounding box center [57, 63] width 27 height 6
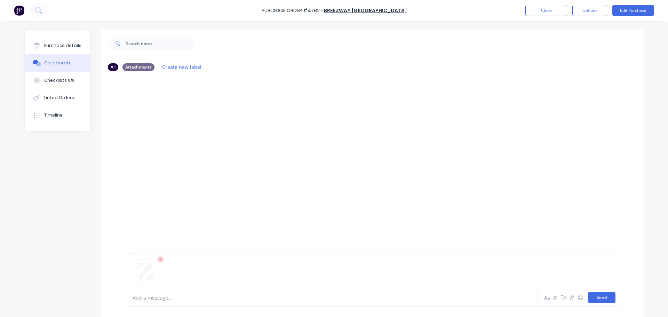
click at [597, 299] on button "Send" at bounding box center [601, 297] width 27 height 10
click at [584, 11] on button "Options" at bounding box center [589, 10] width 35 height 11
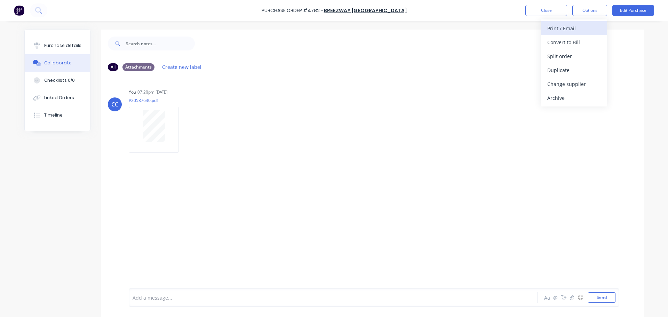
click at [564, 29] on div "Print / Email" at bounding box center [574, 28] width 54 height 10
click at [560, 38] on div "With pricing" at bounding box center [574, 42] width 54 height 10
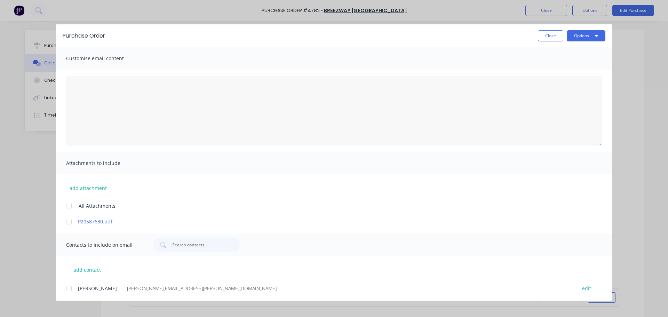
click at [71, 205] on div at bounding box center [69, 206] width 14 height 14
click at [70, 286] on div at bounding box center [69, 289] width 14 height 14
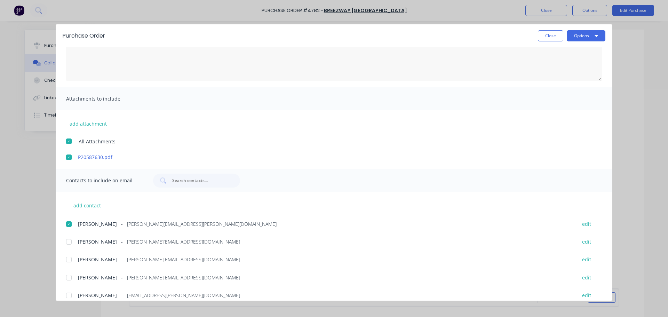
scroll to position [126, 0]
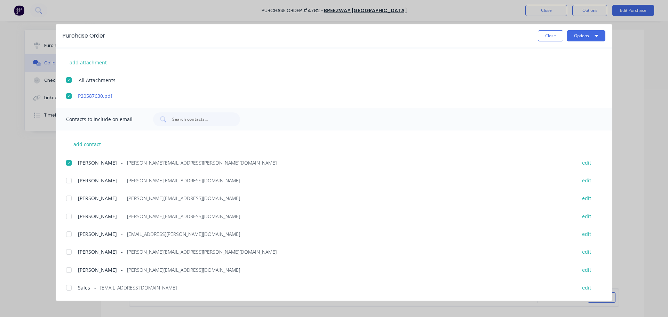
click at [70, 252] on div at bounding box center [69, 252] width 14 height 14
click at [584, 37] on button "Options" at bounding box center [586, 35] width 39 height 11
click at [550, 83] on div "Email" at bounding box center [573, 81] width 54 height 10
click at [586, 34] on button "Options" at bounding box center [586, 35] width 39 height 11
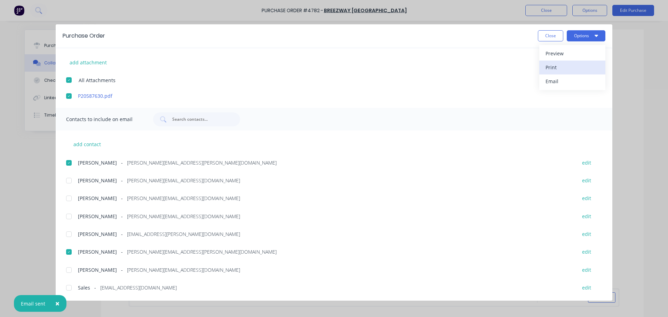
click at [550, 64] on div "Print" at bounding box center [573, 67] width 54 height 10
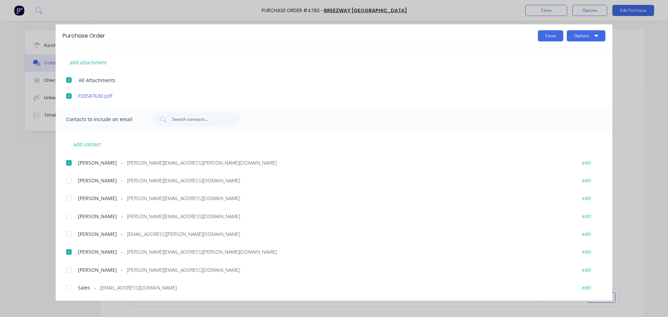
click at [545, 38] on button "Close" at bounding box center [550, 35] width 25 height 11
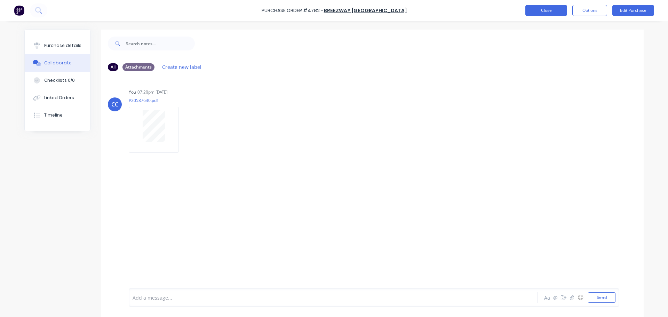
click at [546, 13] on button "Close" at bounding box center [546, 10] width 42 height 11
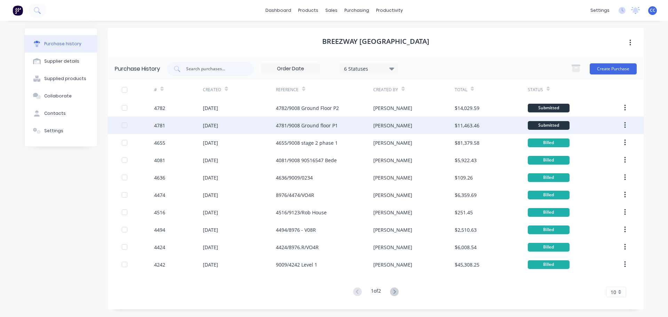
click at [218, 123] on div "[DATE]" at bounding box center [210, 125] width 15 height 7
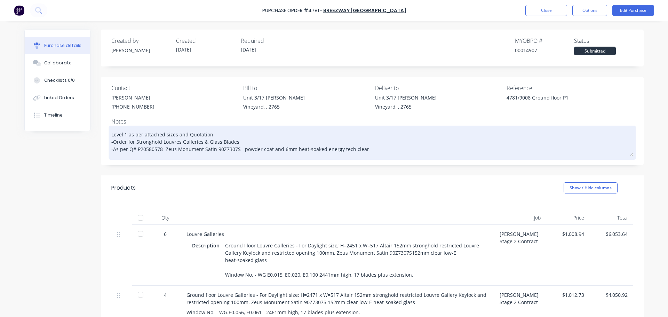
click at [159, 148] on textarea "Level 1 as per attached sizes and Quotation -Order for Stronghold Louvres Galle…" at bounding box center [372, 141] width 522 height 29
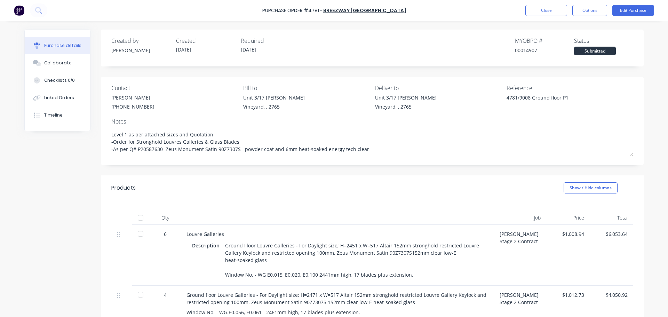
click at [318, 192] on div "Products Show / Hide columns" at bounding box center [372, 187] width 543 height 25
click at [634, 10] on button "Edit Purchase" at bounding box center [633, 10] width 42 height 11
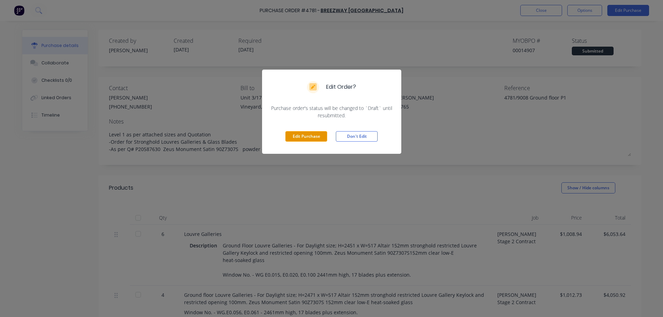
click at [309, 135] on button "Edit Purchase" at bounding box center [306, 136] width 42 height 10
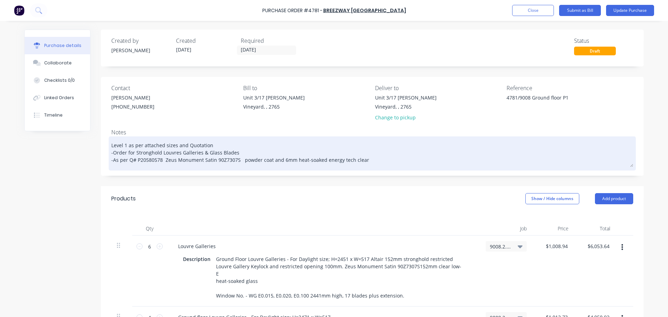
drag, startPoint x: 160, startPoint y: 161, endPoint x: 158, endPoint y: 168, distance: 6.8
click at [159, 161] on textarea "Level 1 as per attached sizes and Quotation -Order for Stronghold Louvres Galle…" at bounding box center [372, 152] width 522 height 29
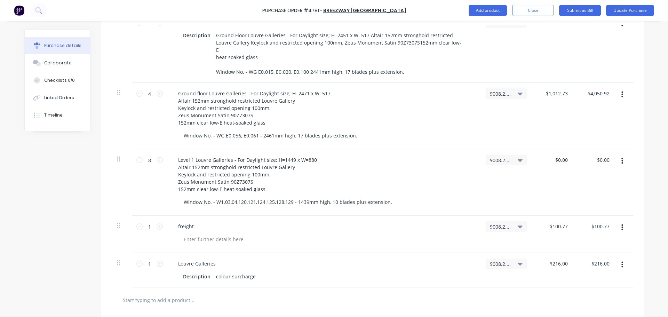
scroll to position [224, 0]
click at [621, 157] on icon "button" at bounding box center [622, 161] width 2 height 8
click at [579, 214] on button "Delete" at bounding box center [600, 221] width 59 height 14
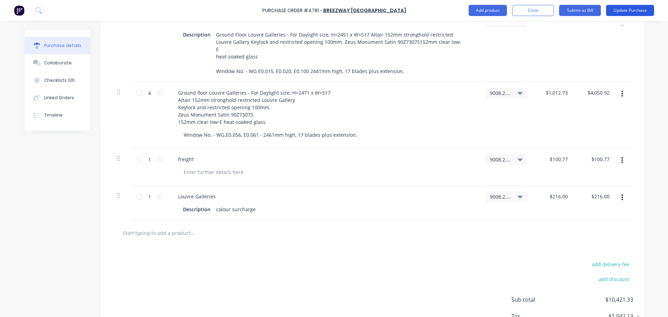
click at [619, 10] on button "Update Purchase" at bounding box center [630, 10] width 48 height 11
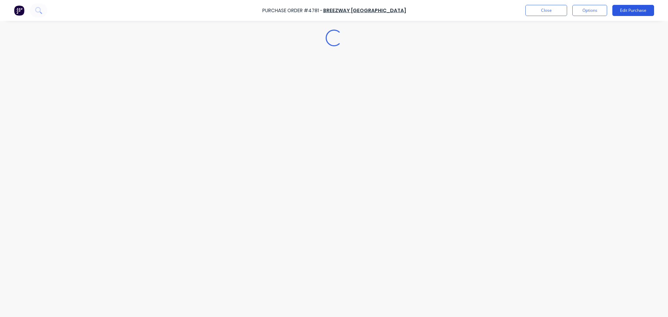
scroll to position [0, 0]
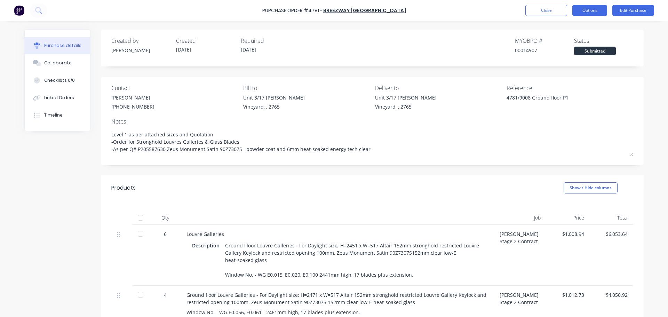
click at [587, 11] on button "Options" at bounding box center [589, 10] width 35 height 11
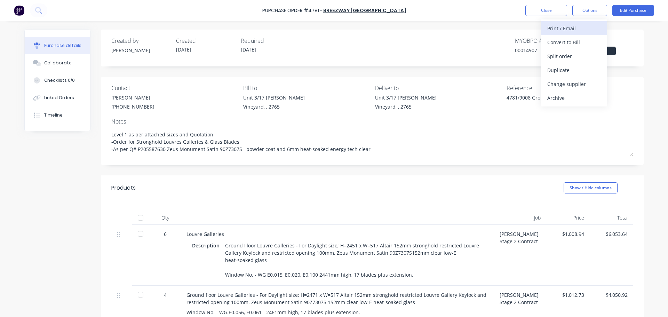
click at [563, 29] on div "Print / Email" at bounding box center [574, 28] width 54 height 10
click at [560, 42] on div "With pricing" at bounding box center [574, 42] width 54 height 10
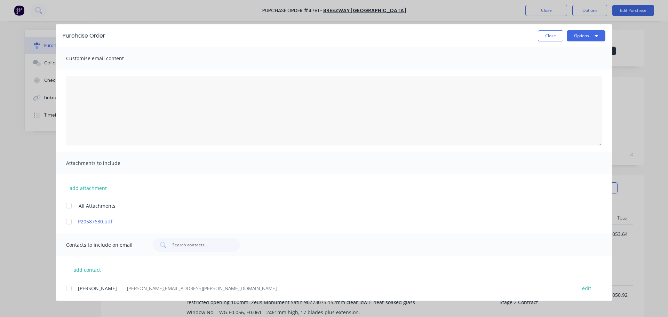
drag, startPoint x: 70, startPoint y: 207, endPoint x: 73, endPoint y: 196, distance: 10.8
click at [70, 206] on div at bounding box center [69, 206] width 14 height 14
click at [84, 87] on textarea "[DATE]" at bounding box center [334, 111] width 536 height 70
click at [71, 86] on textarea "Please see revised order with correct quote number and quantities" at bounding box center [334, 111] width 536 height 70
click at [244, 101] on textarea "Hi [PERSON_NAME], Please see the revised order with the correct quote number an…" at bounding box center [334, 111] width 536 height 70
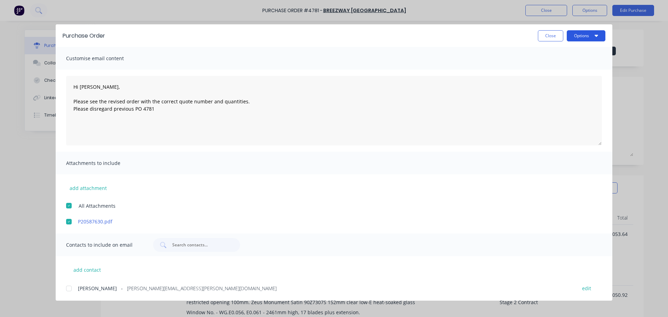
click at [576, 33] on button "Options" at bounding box center [586, 35] width 39 height 11
click at [70, 287] on div at bounding box center [69, 289] width 14 height 14
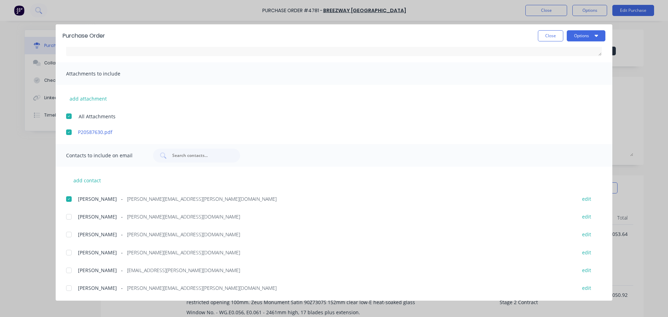
scroll to position [126, 0]
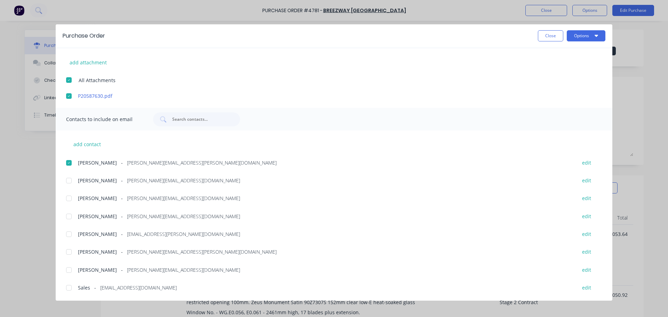
click at [68, 253] on div at bounding box center [69, 252] width 14 height 14
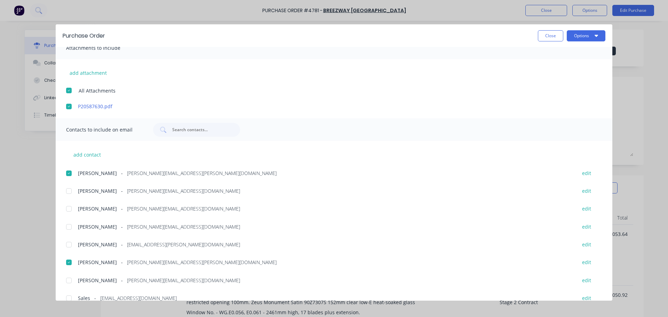
scroll to position [0, 0]
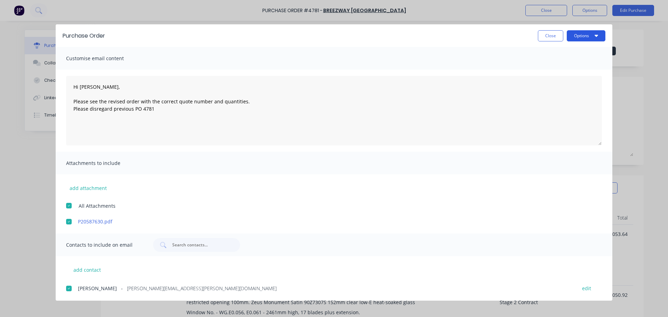
click at [581, 35] on button "Options" at bounding box center [586, 35] width 39 height 11
click at [555, 83] on div "Email" at bounding box center [573, 81] width 54 height 10
click at [585, 36] on button "Options" at bounding box center [586, 35] width 39 height 11
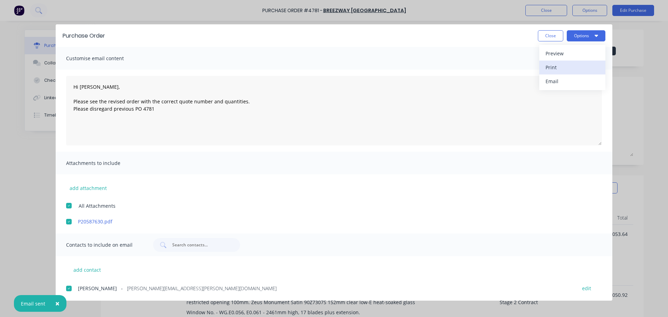
click at [562, 64] on div "Print" at bounding box center [573, 67] width 54 height 10
